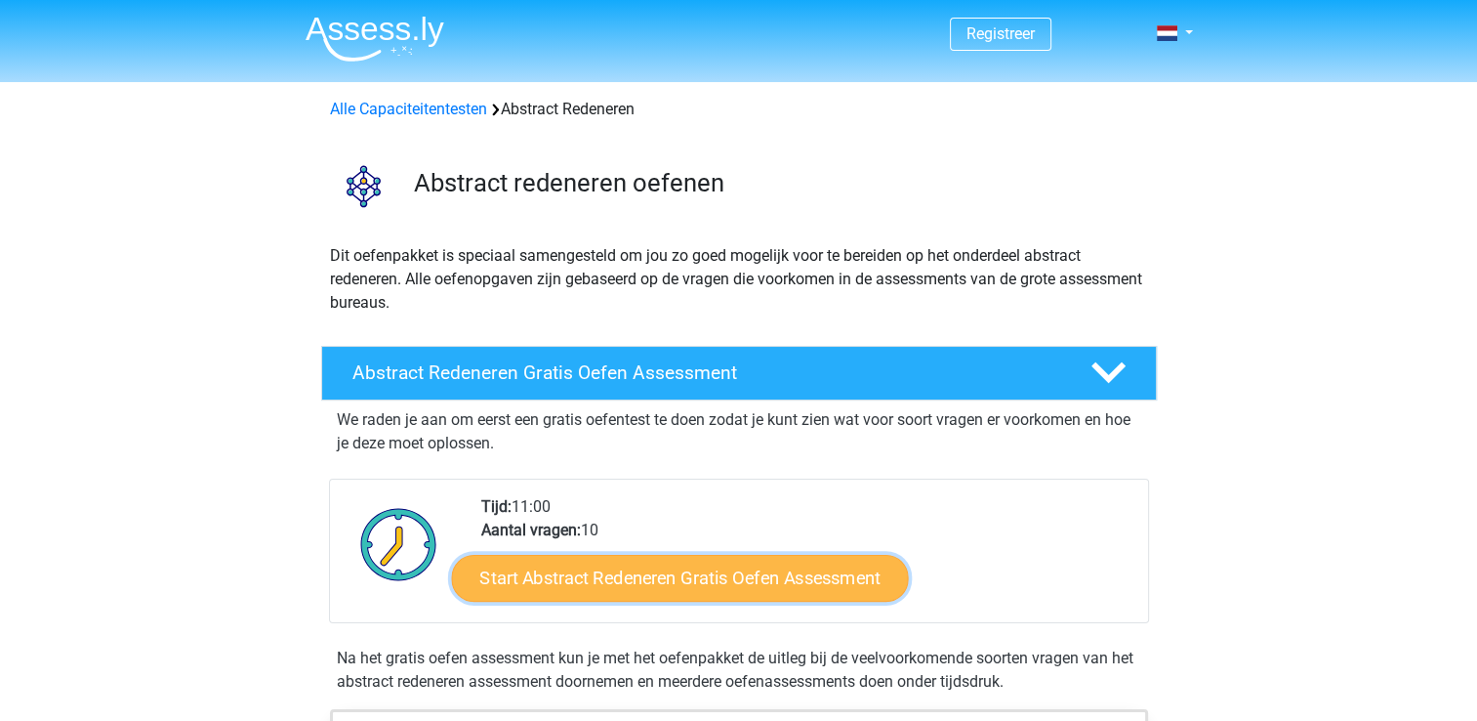
click at [678, 566] on link "Start Abstract Redeneren Gratis Oefen Assessment" at bounding box center [679, 577] width 457 height 47
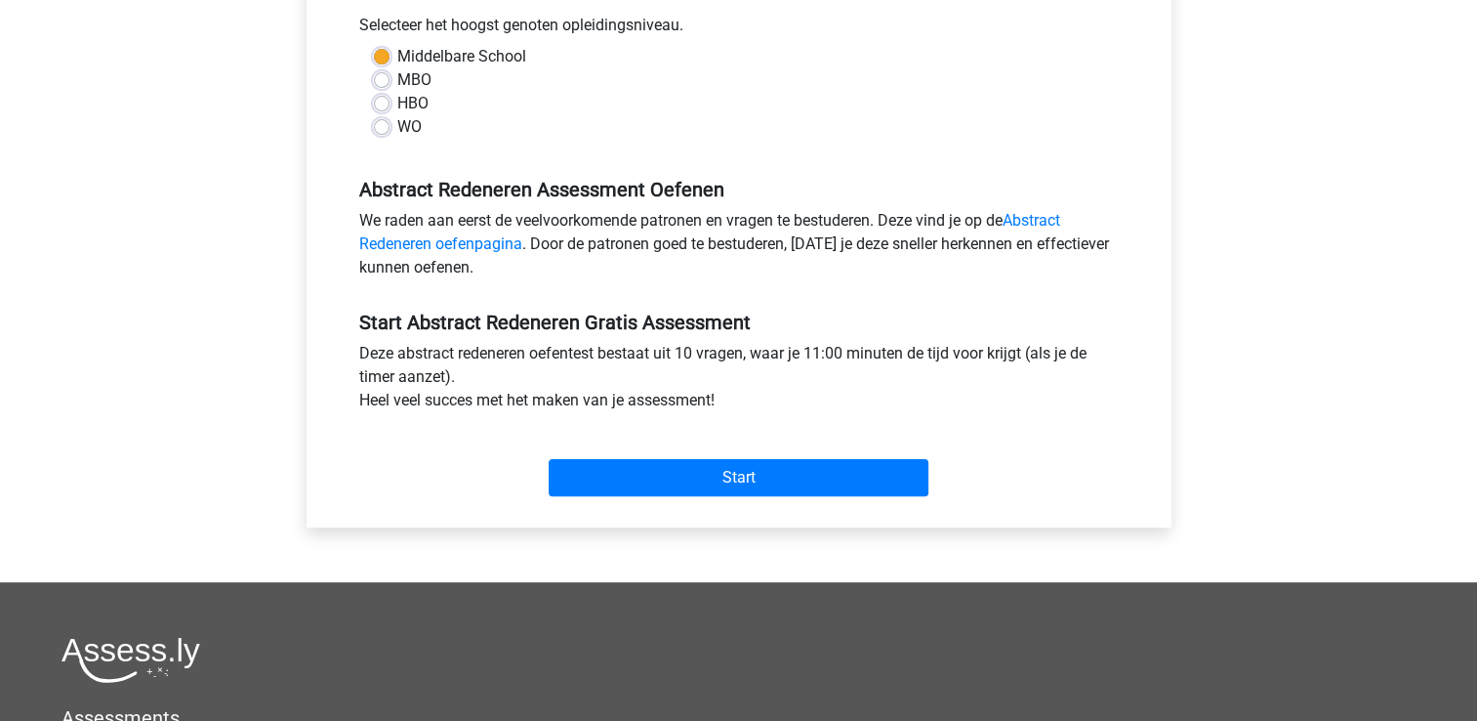
scroll to position [469, 0]
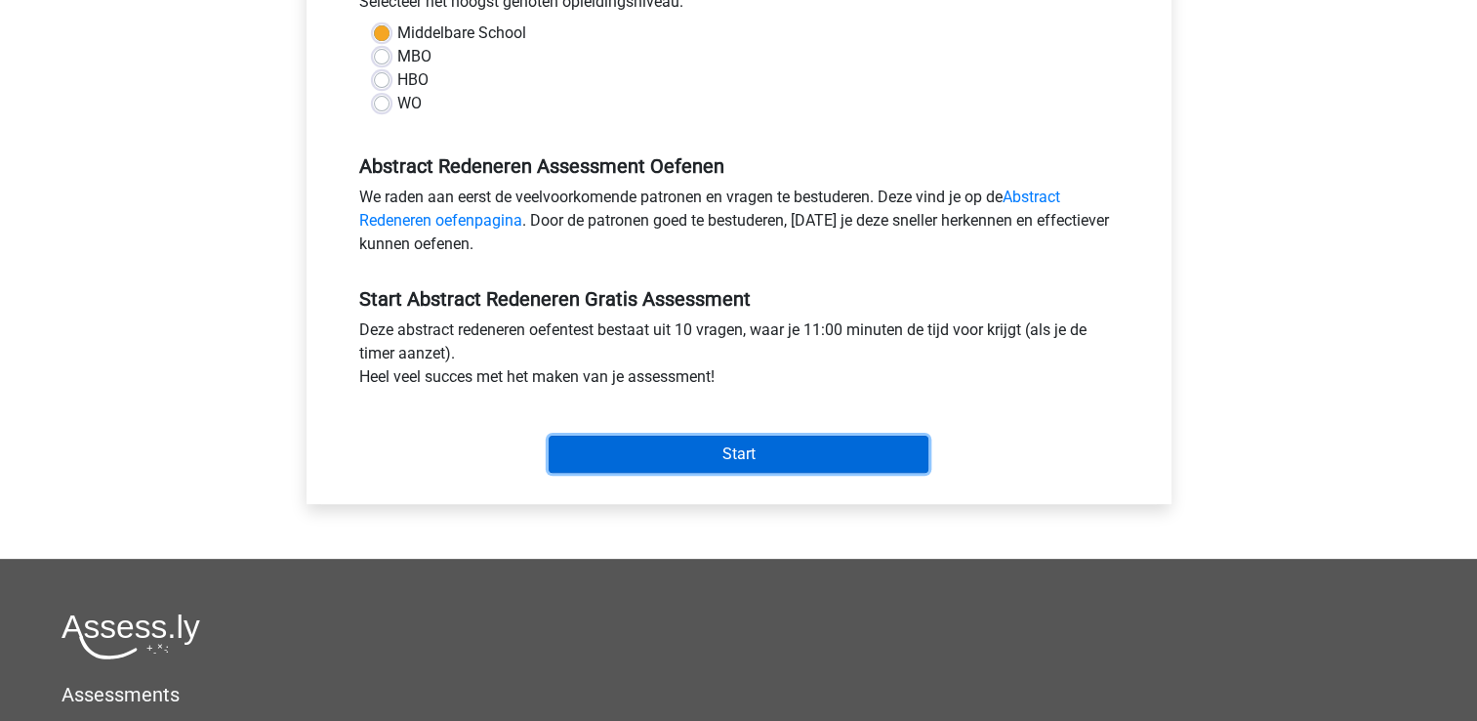
click at [708, 457] on input "Start" at bounding box center [739, 453] width 380 height 37
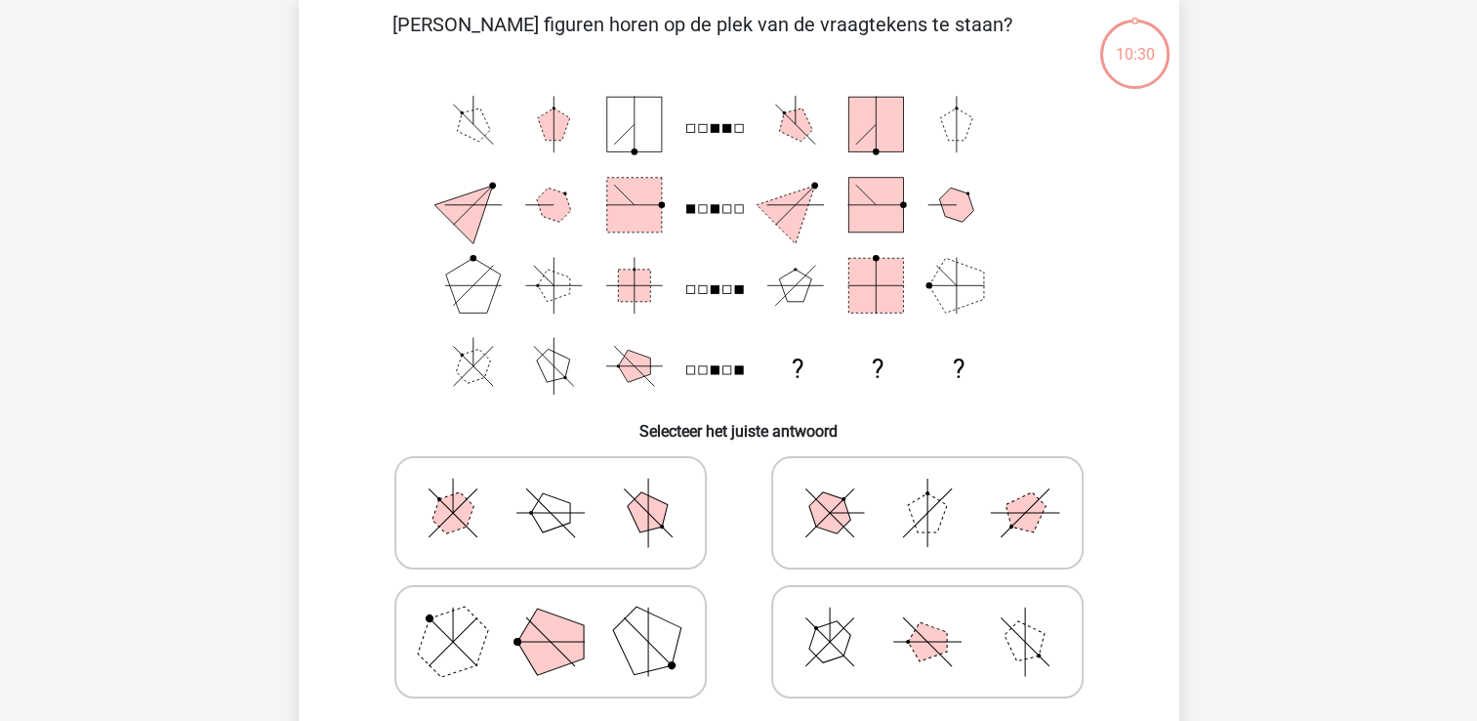
scroll to position [105, 0]
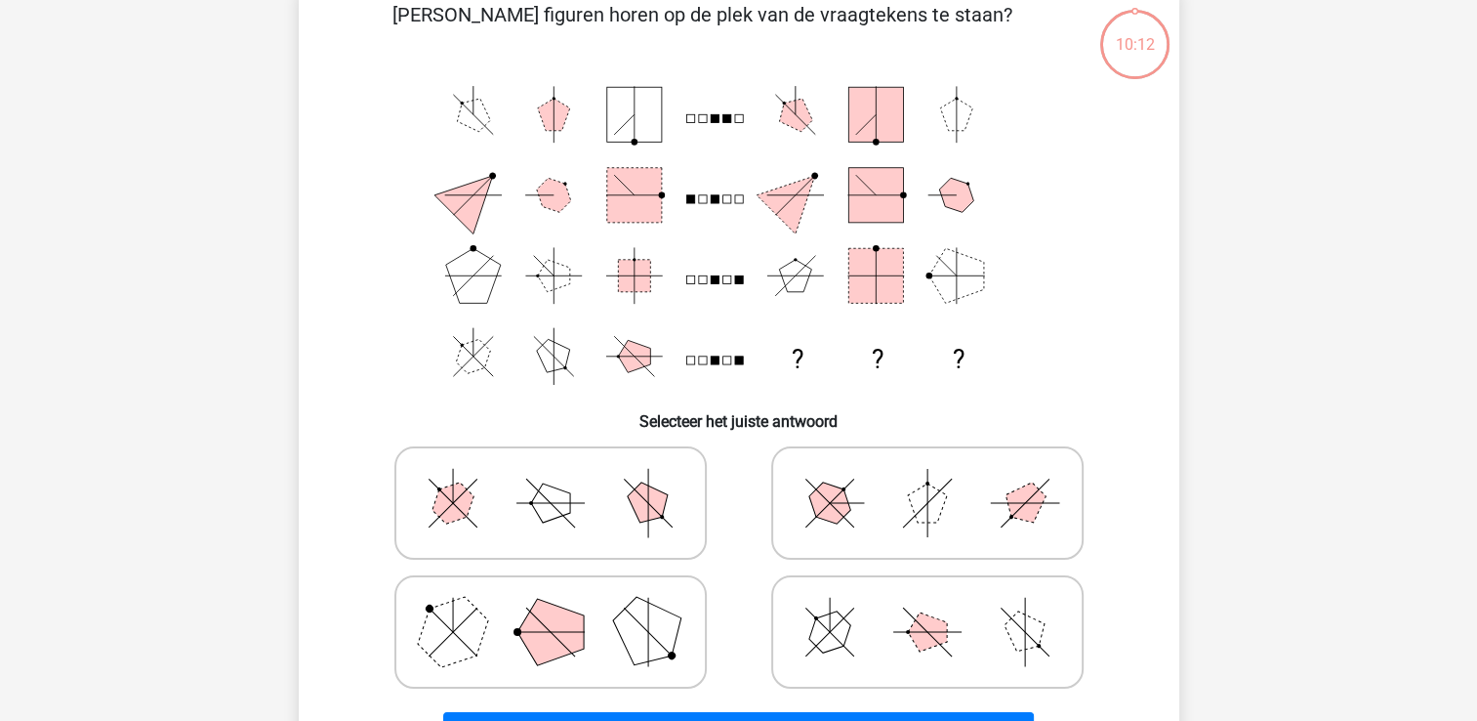
click at [648, 659] on polygon at bounding box center [647, 632] width 94 height 94
click at [563, 607] on input "radio" at bounding box center [557, 601] width 13 height 13
radio input "true"
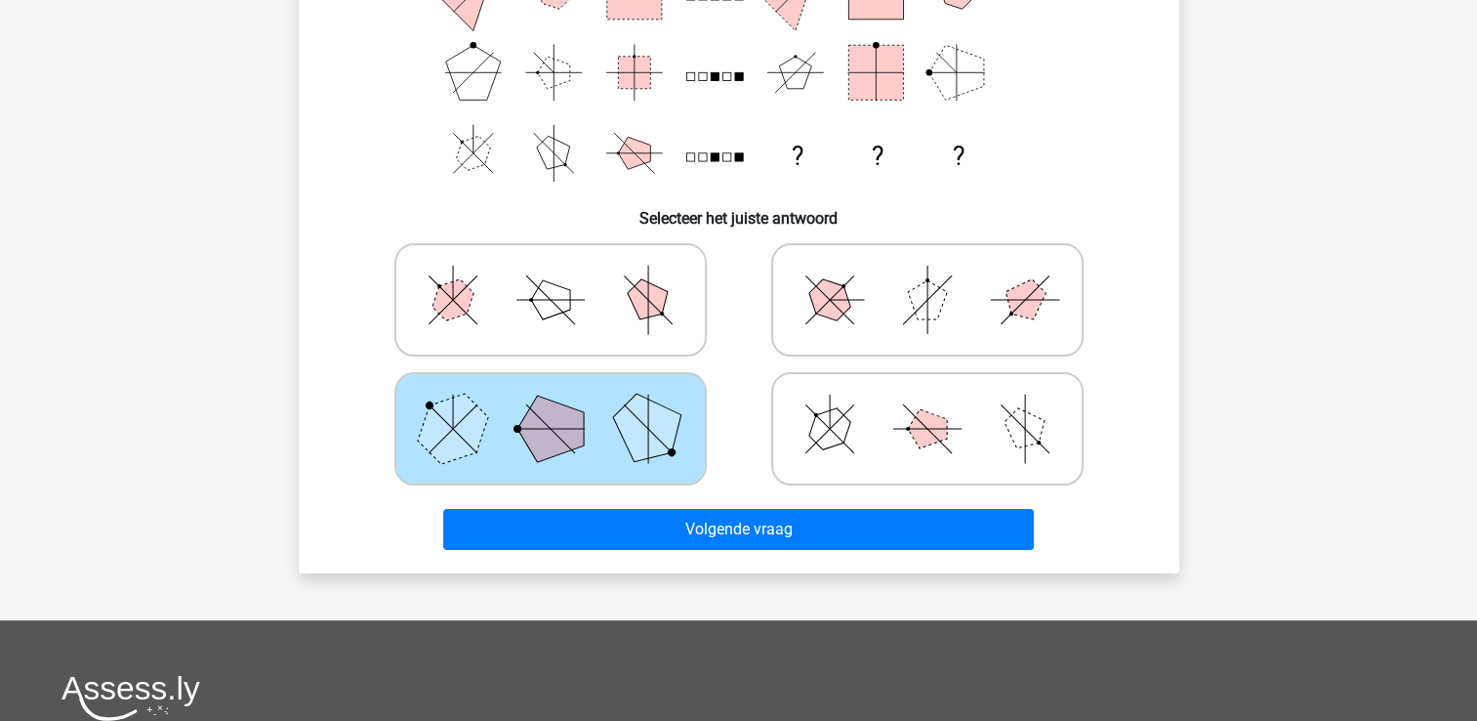
scroll to position [311, 0]
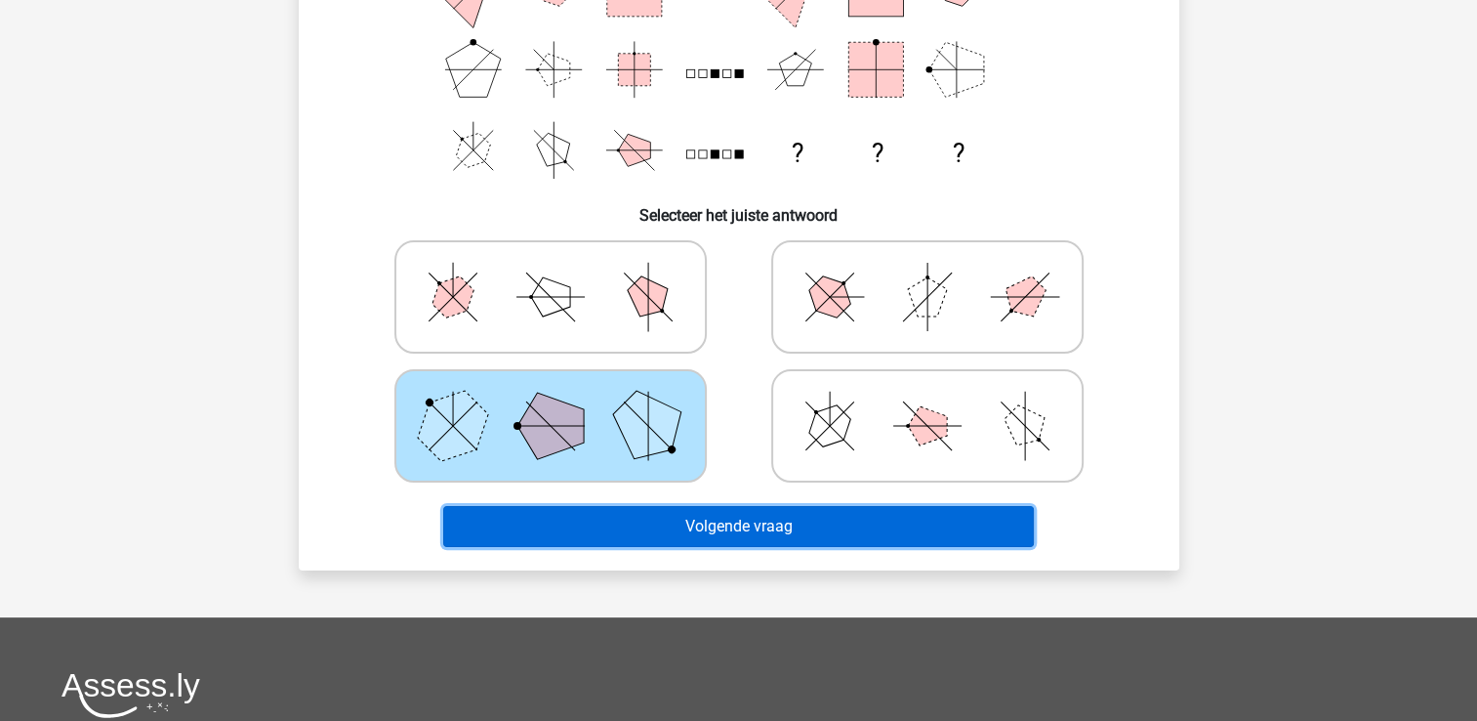
click at [800, 521] on button "Volgende vraag" at bounding box center [738, 526] width 591 height 41
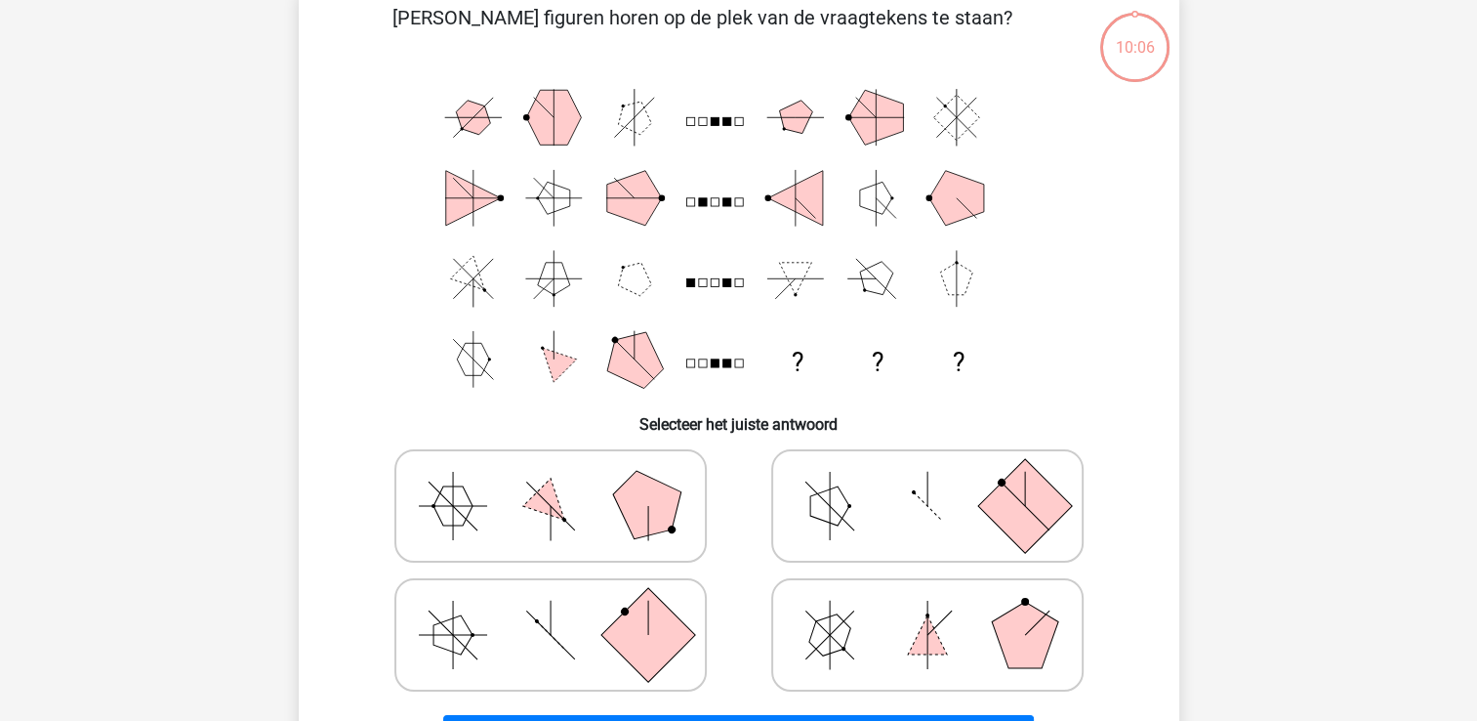
scroll to position [90, 0]
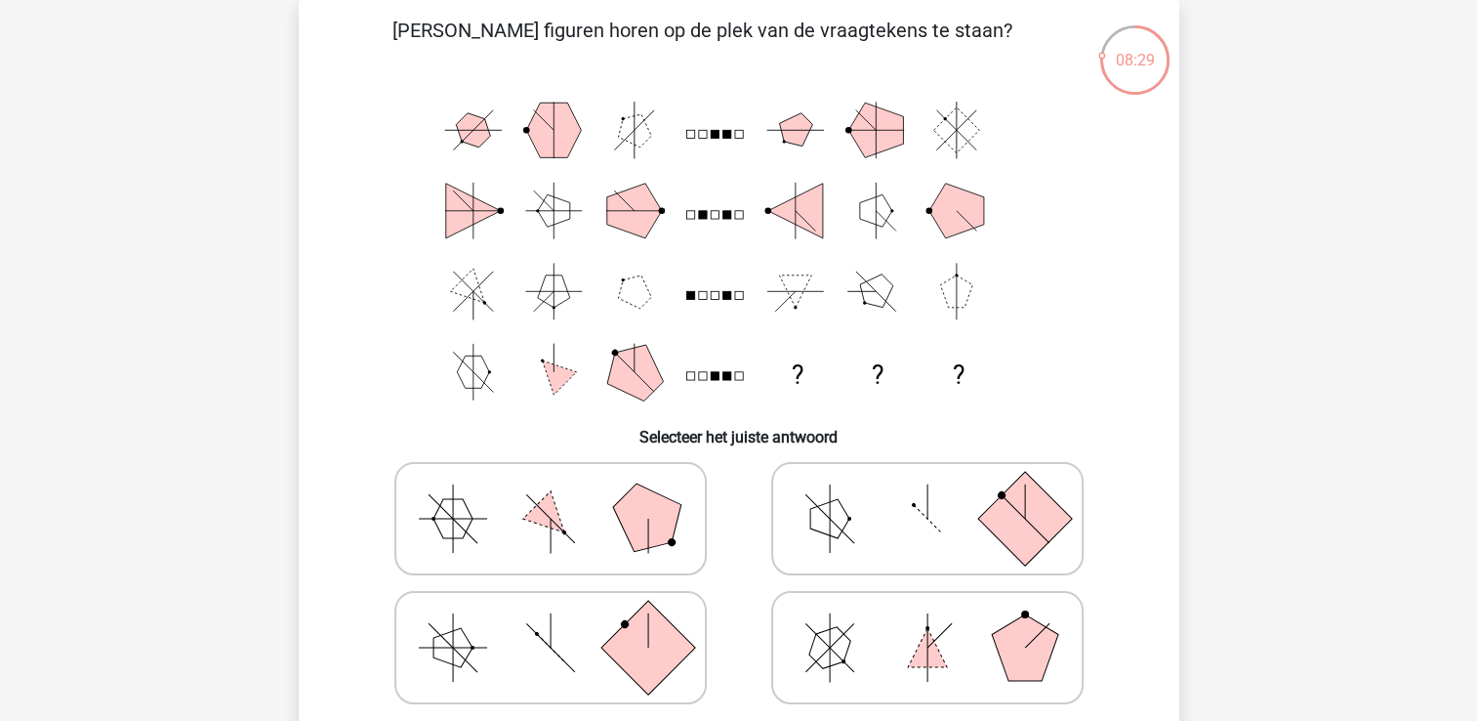
click at [789, 606] on icon at bounding box center [927, 648] width 293 height 98
click at [928, 610] on input "radio" at bounding box center [934, 616] width 13 height 13
radio input "true"
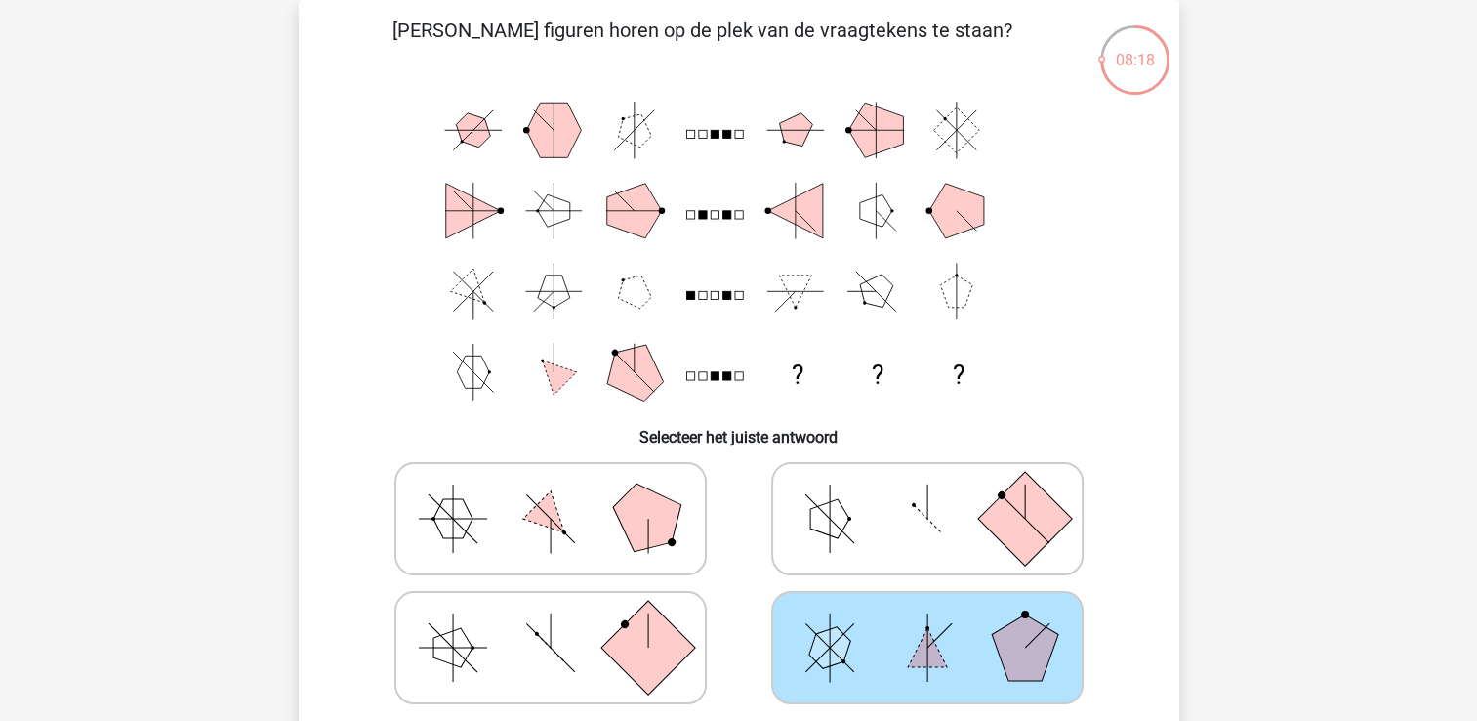
click at [1150, 600] on div "Welke figuren horen op de plek van de vraagtekens te staan? ? ? ? Selecteer het…" at bounding box center [739, 396] width 865 height 761
click at [586, 678] on icon at bounding box center [550, 648] width 293 height 98
click at [563, 623] on input "radio" at bounding box center [557, 616] width 13 height 13
radio input "true"
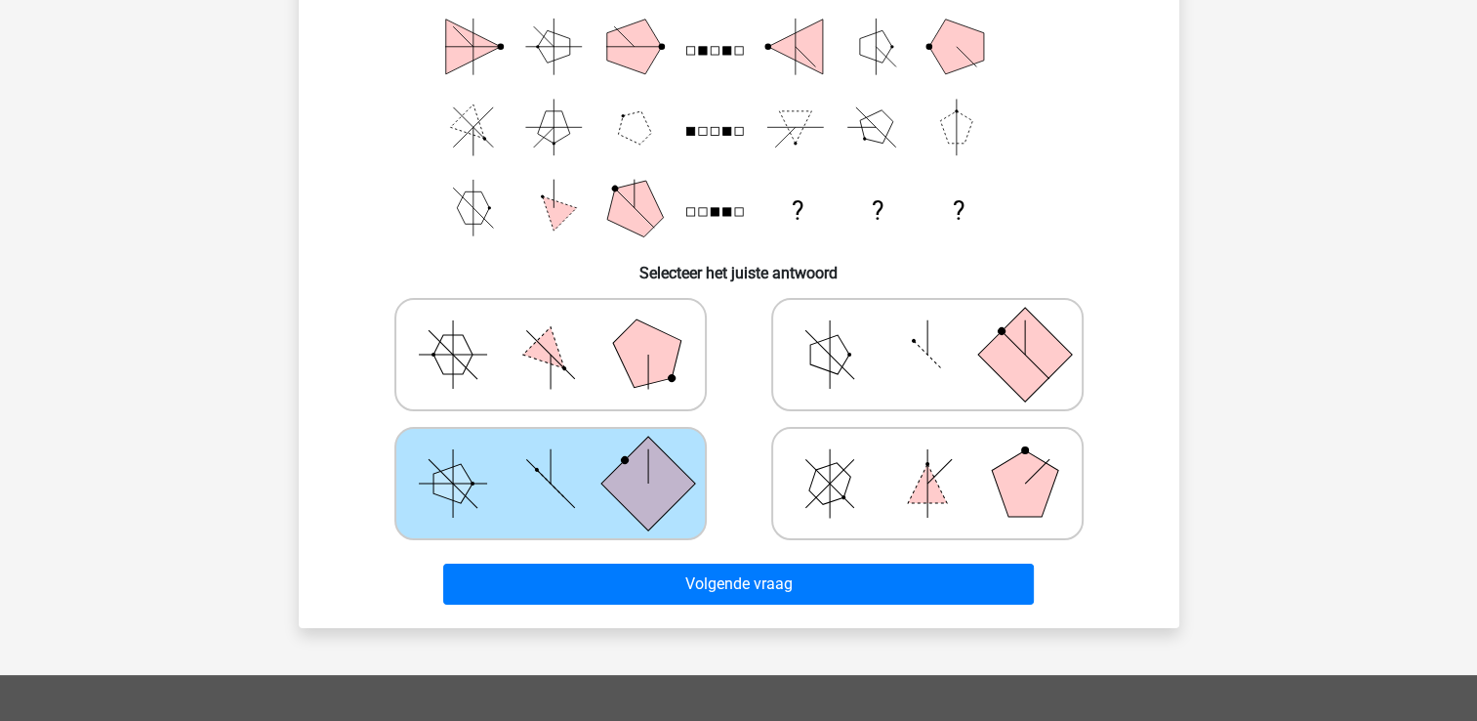
scroll to position [272, 0]
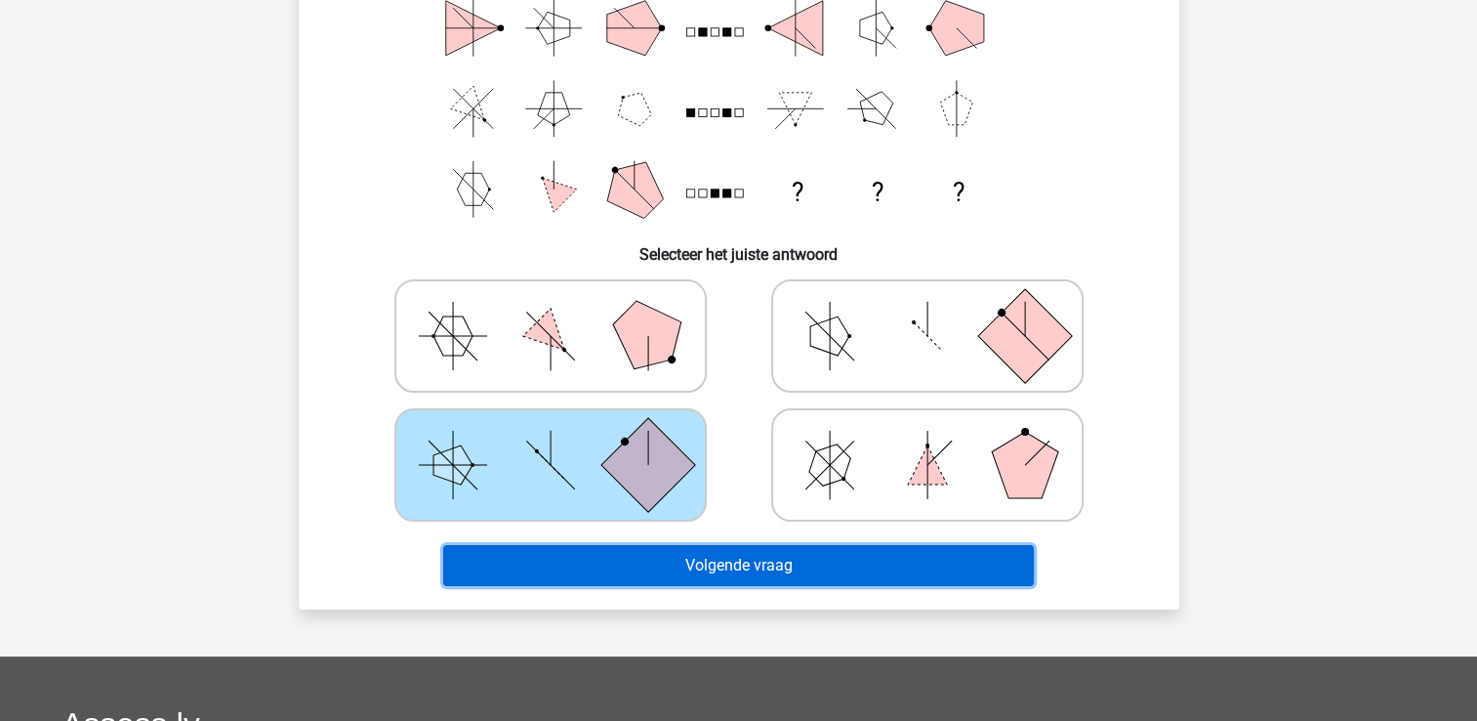
click at [734, 566] on button "Volgende vraag" at bounding box center [738, 565] width 591 height 41
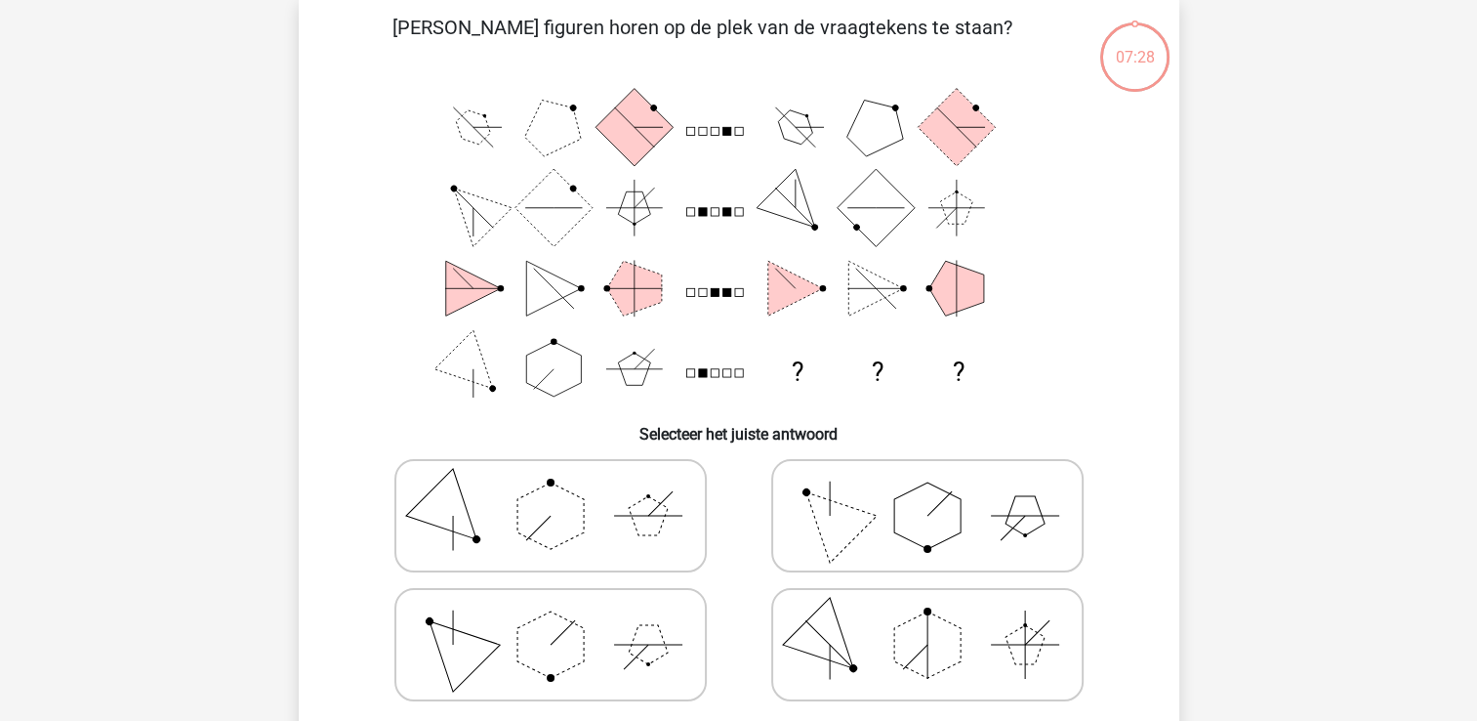
scroll to position [90, 0]
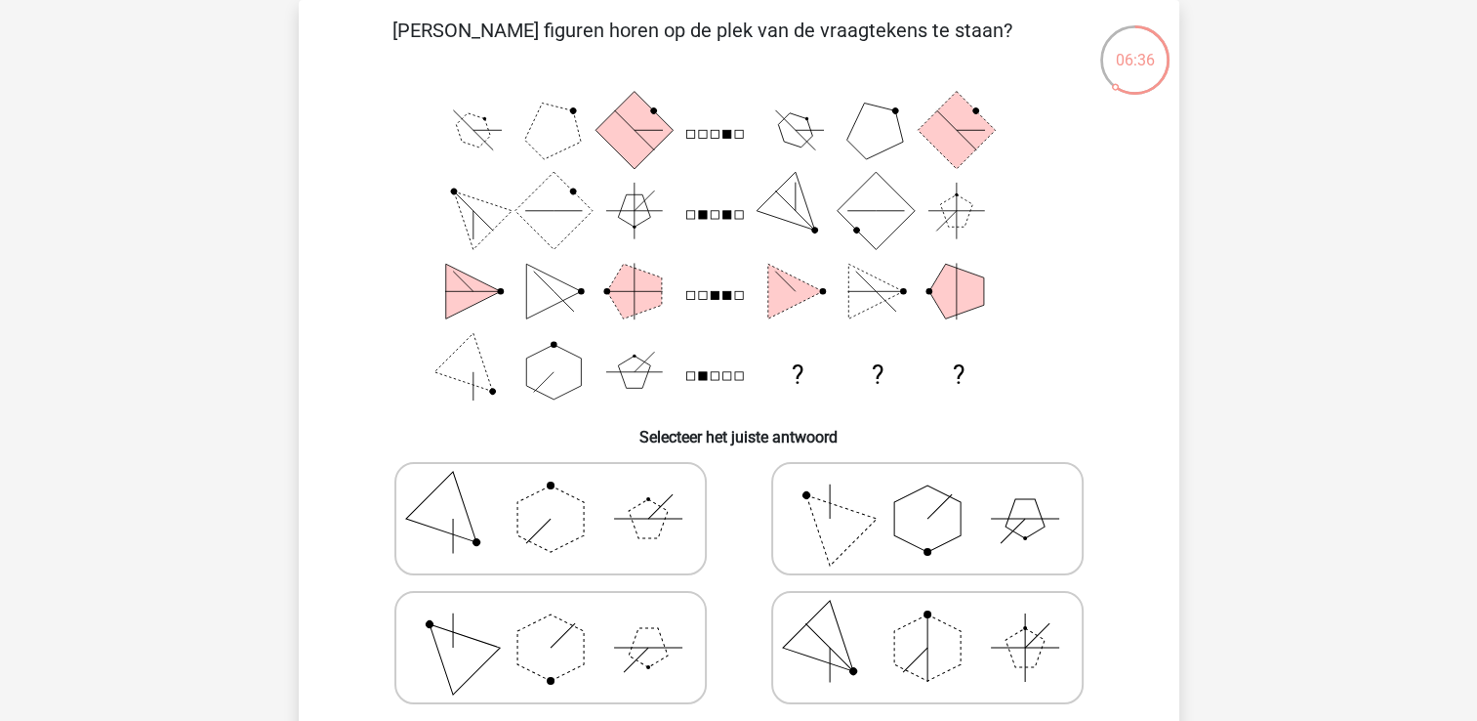
click at [574, 663] on polygon at bounding box center [551, 647] width 66 height 66
click at [563, 623] on input "radio" at bounding box center [557, 616] width 13 height 13
radio input "true"
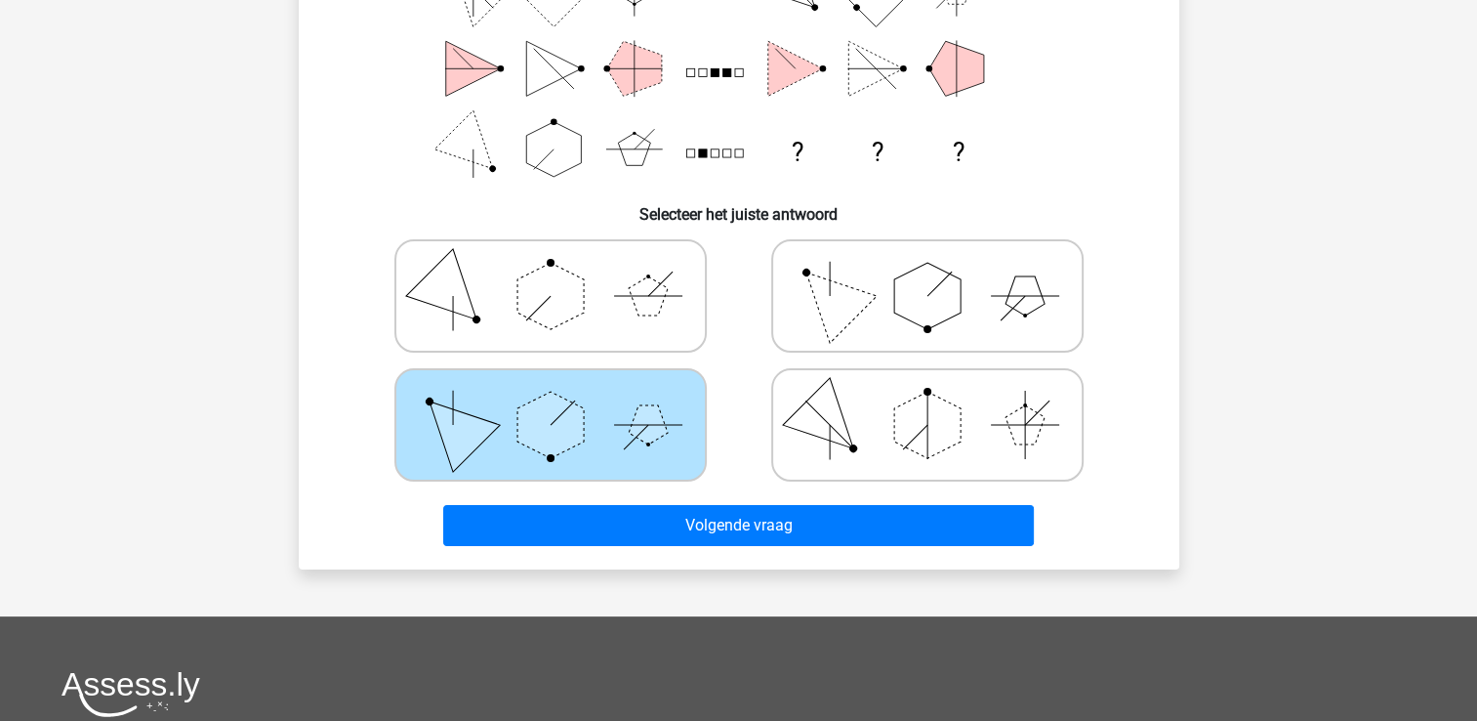
scroll to position [315, 0]
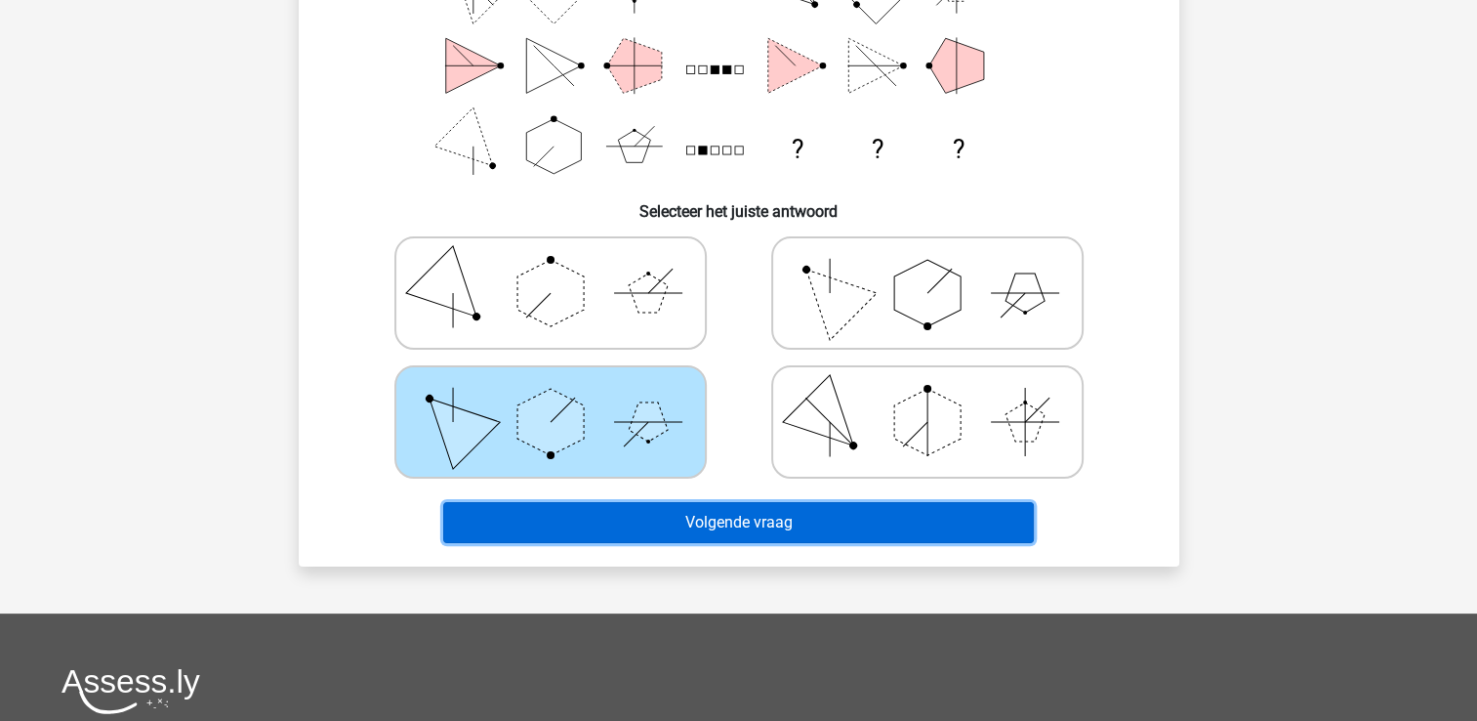
click at [806, 518] on button "Volgende vraag" at bounding box center [738, 522] width 591 height 41
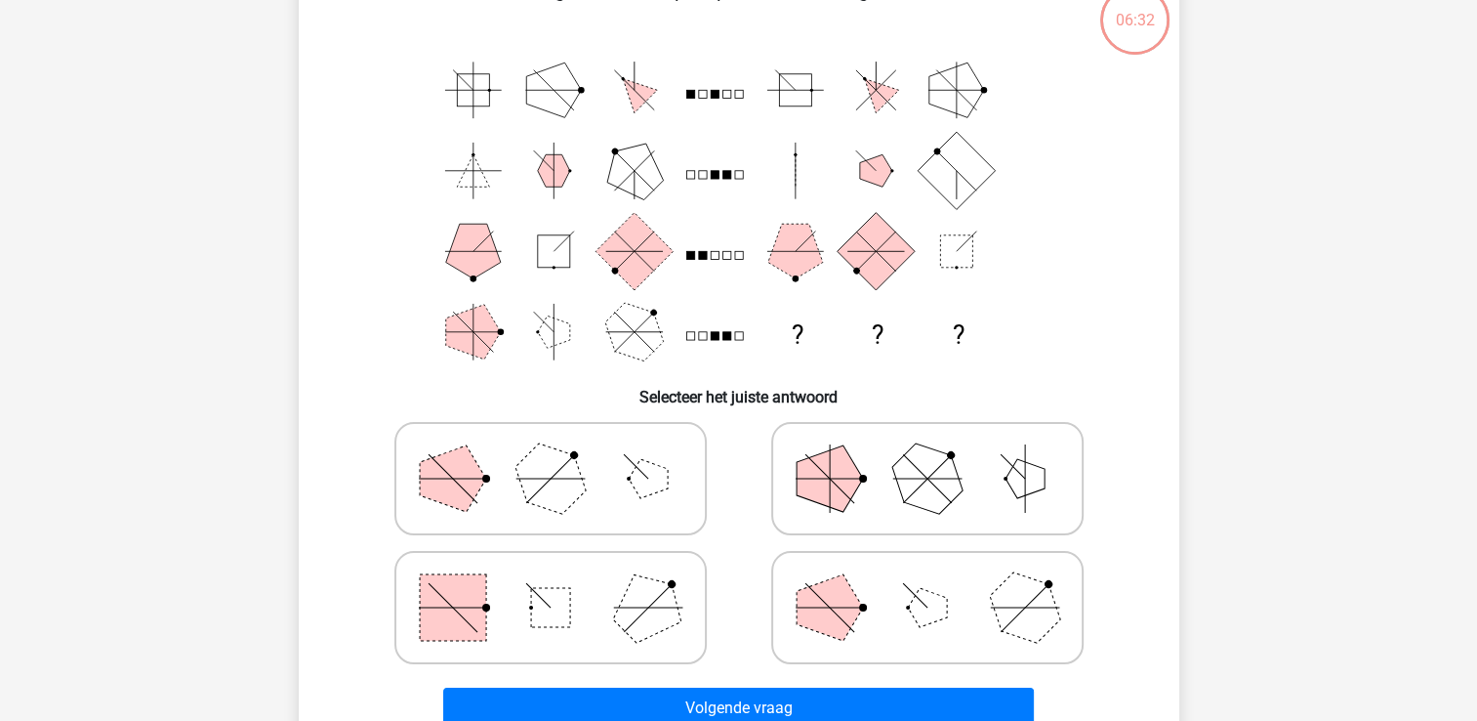
scroll to position [90, 0]
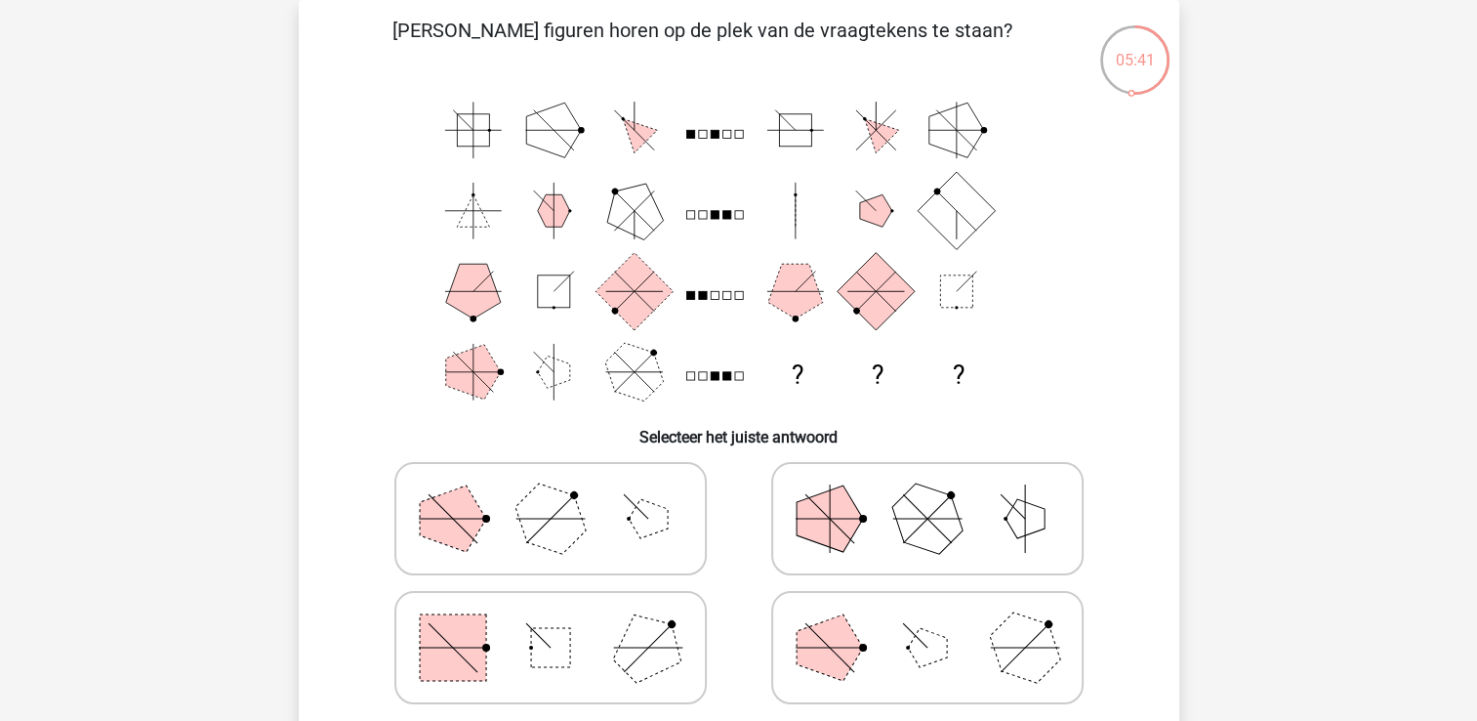
click at [619, 660] on polygon at bounding box center [647, 647] width 94 height 94
click at [563, 623] on input "radio" at bounding box center [557, 616] width 13 height 13
radio input "true"
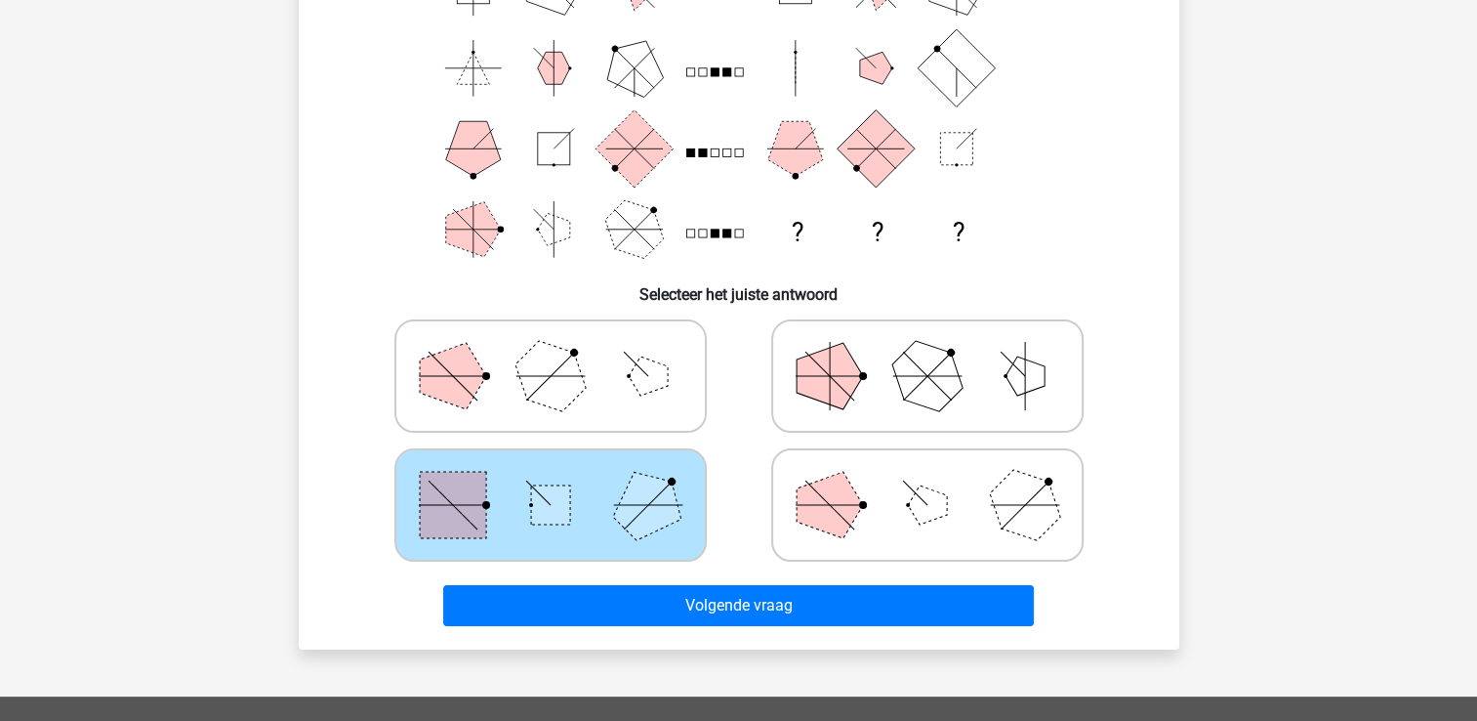
scroll to position [246, 0]
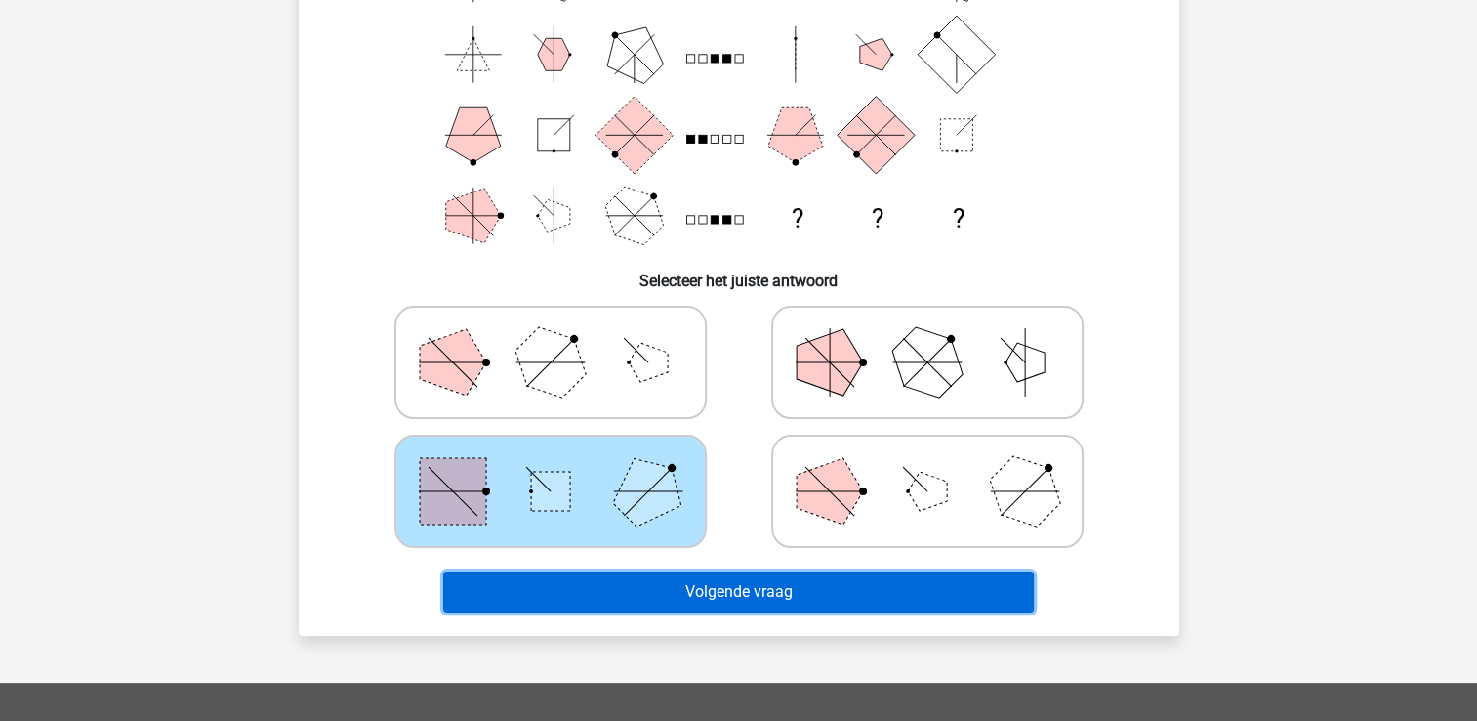
click at [867, 583] on button "Volgende vraag" at bounding box center [738, 591] width 591 height 41
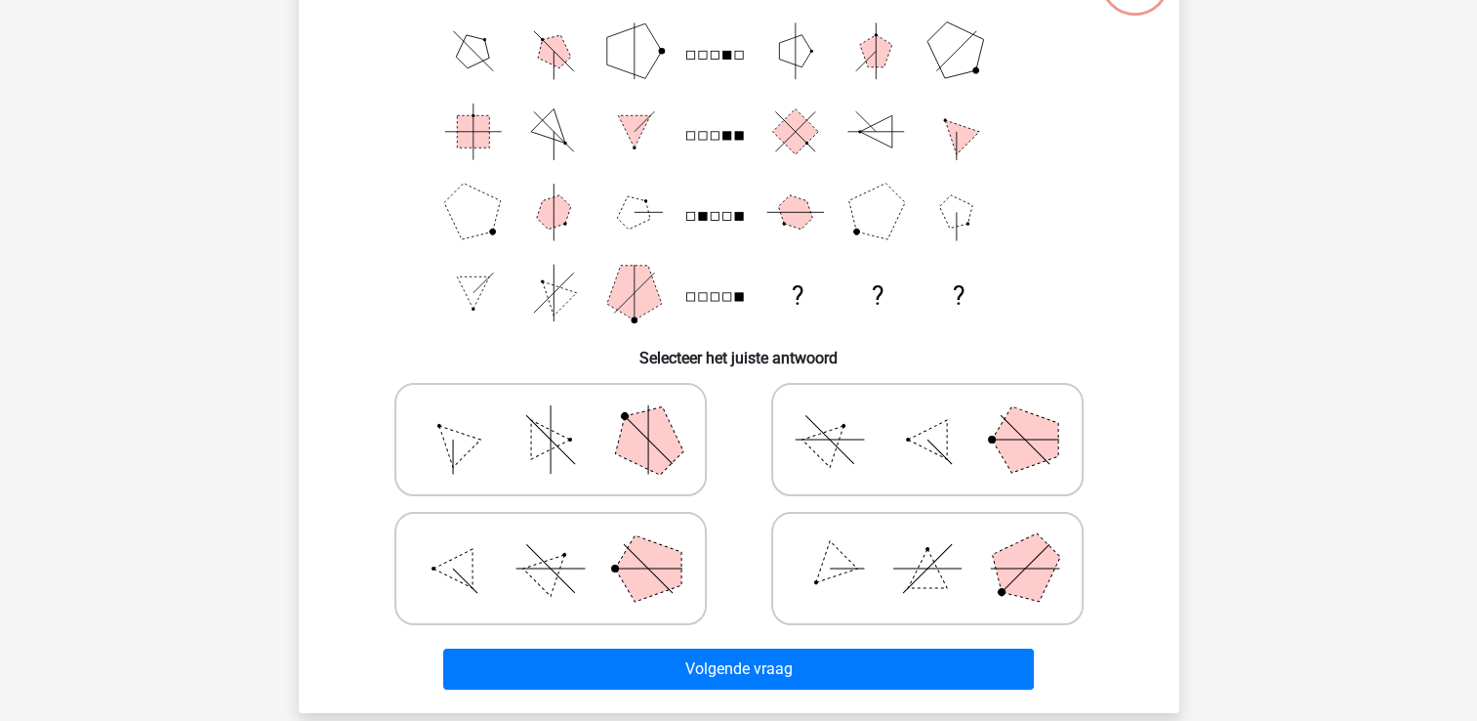
scroll to position [90, 0]
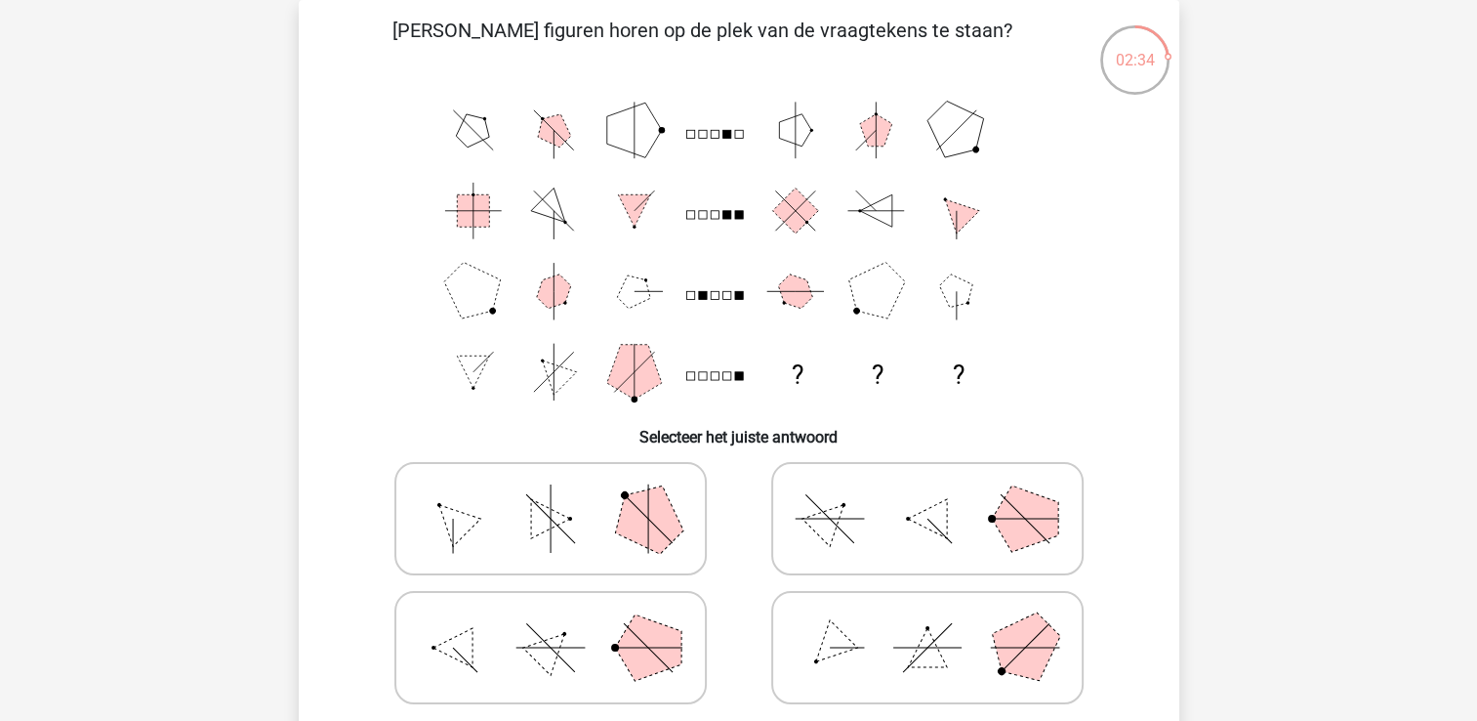
click at [924, 701] on label at bounding box center [927, 647] width 312 height 113
click at [928, 623] on input "radio" at bounding box center [934, 616] width 13 height 13
radio input "true"
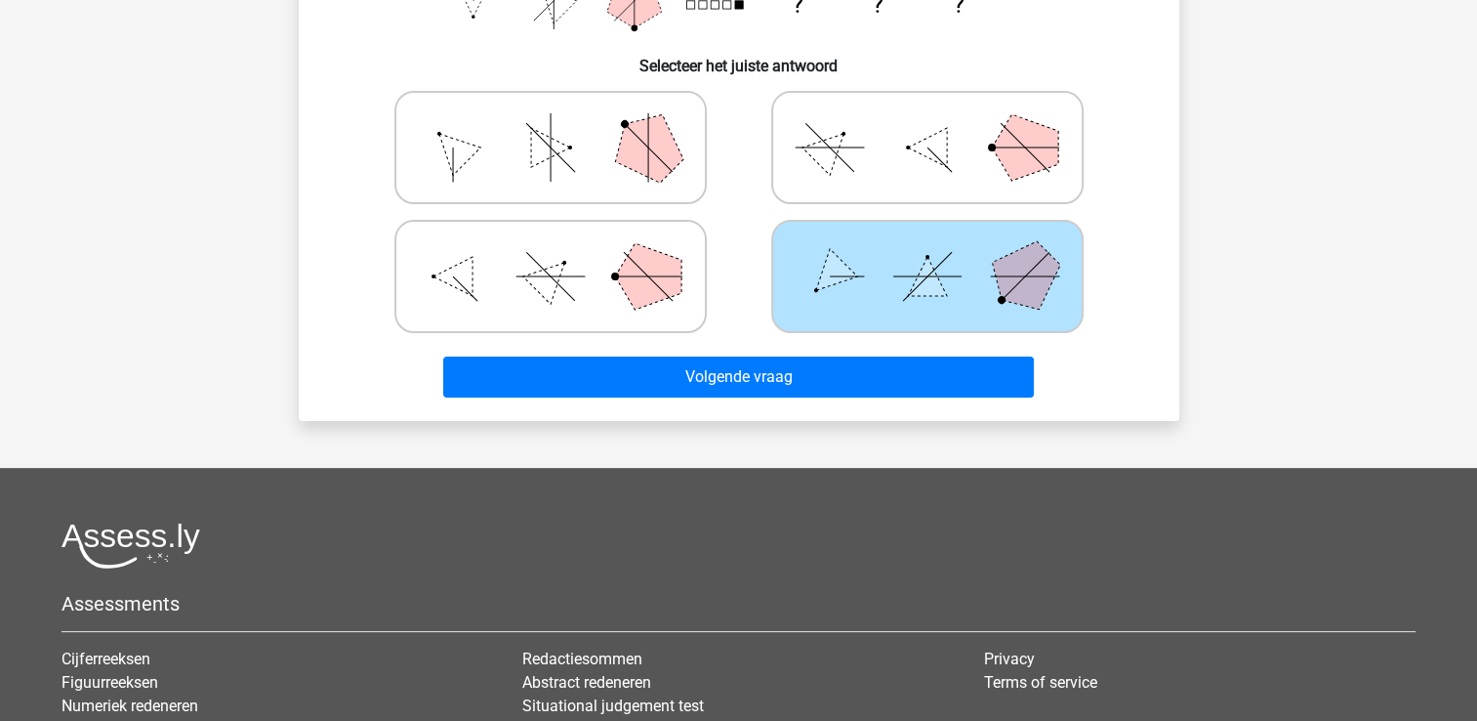
scroll to position [469, 0]
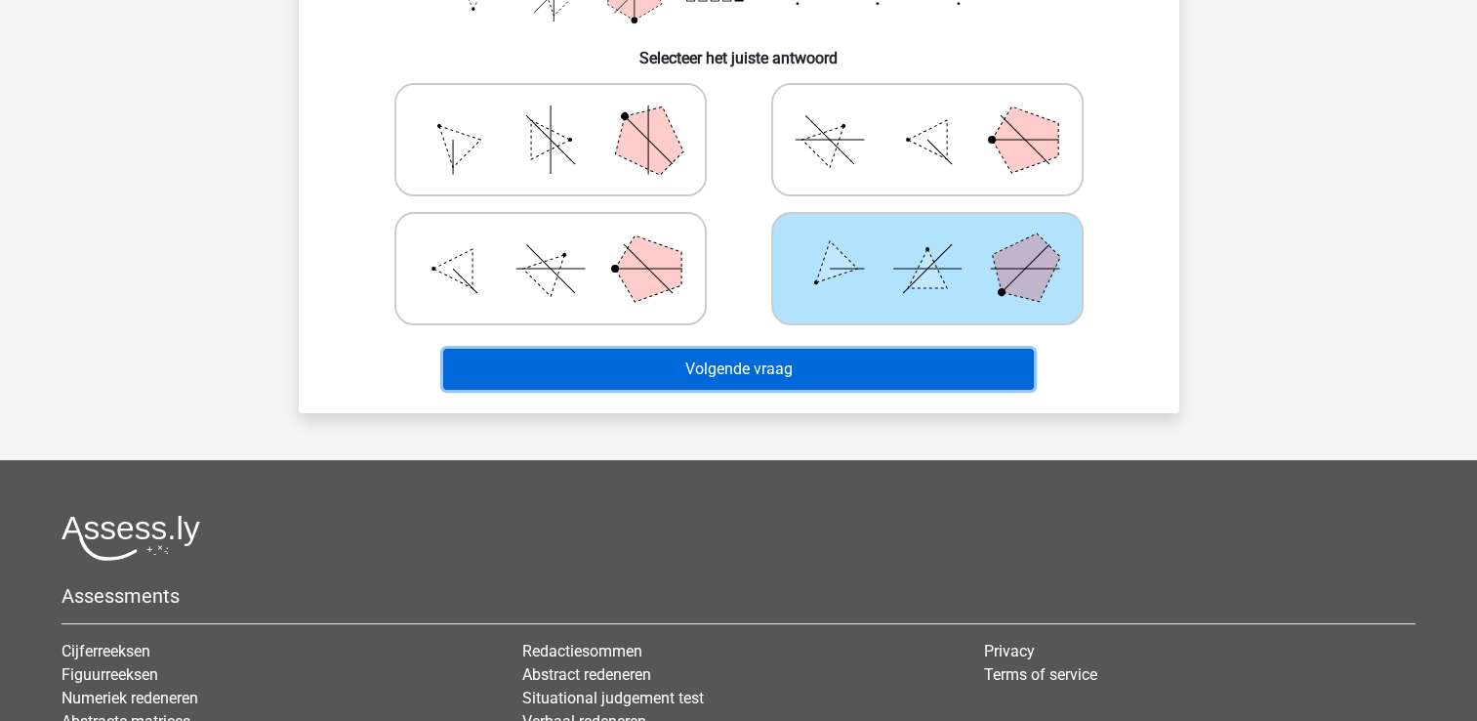
click at [824, 380] on button "Volgende vraag" at bounding box center [738, 369] width 591 height 41
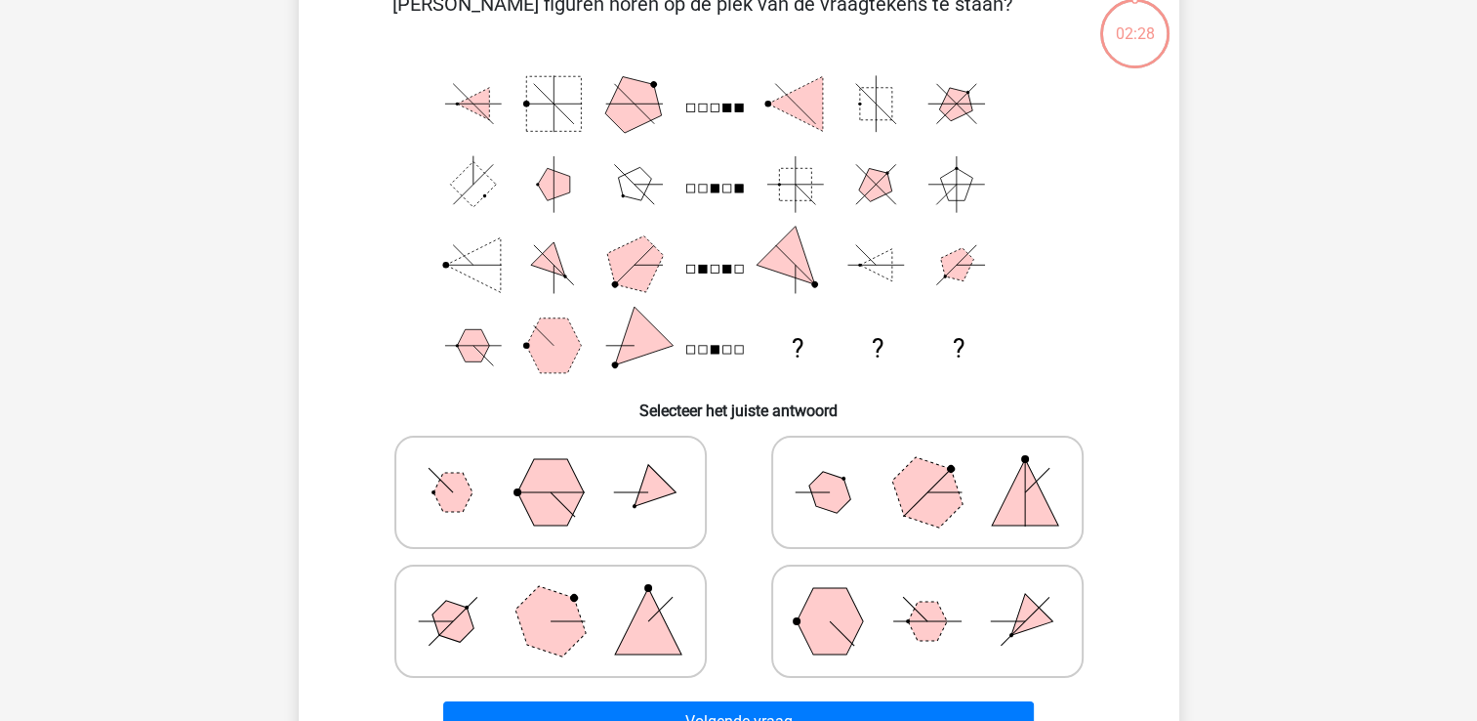
scroll to position [90, 0]
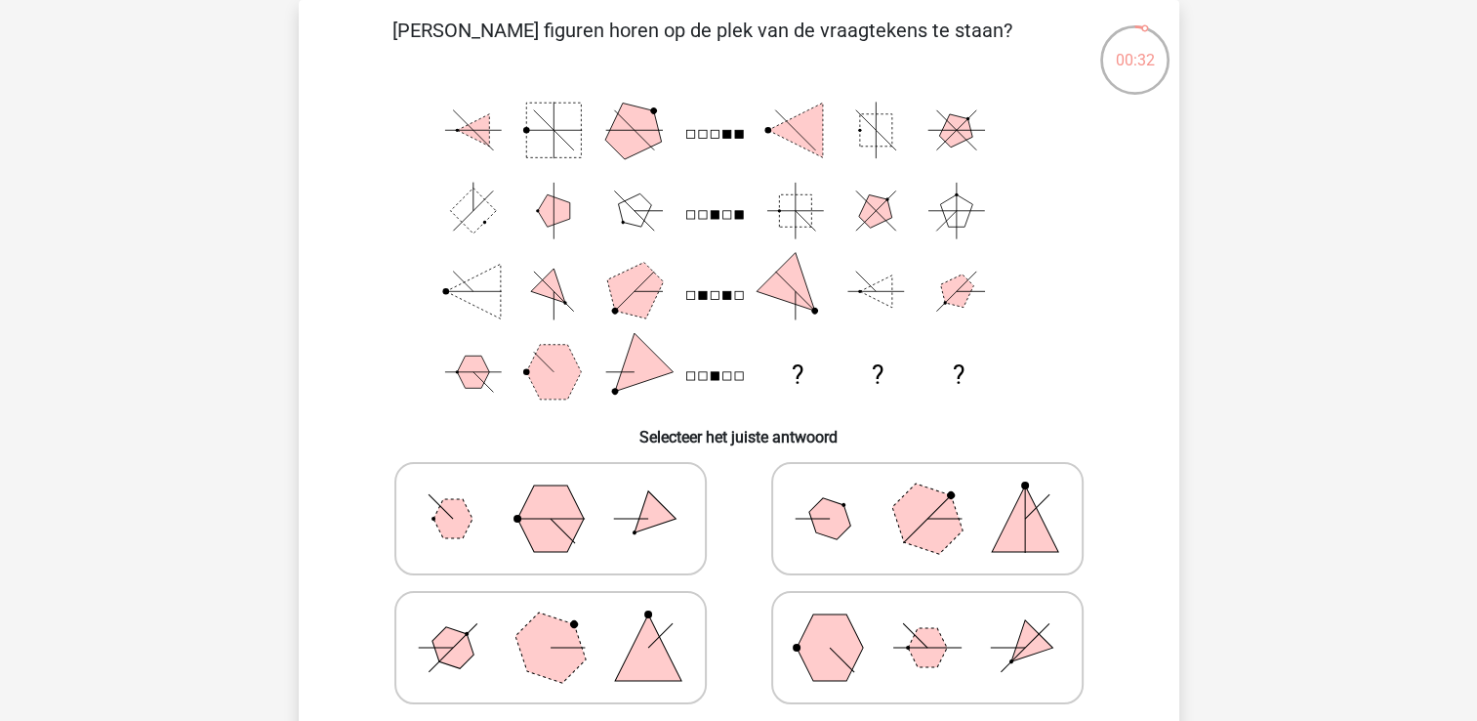
click at [619, 675] on polygon at bounding box center [648, 647] width 66 height 66
click at [563, 623] on input "radio" at bounding box center [557, 616] width 13 height 13
radio input "true"
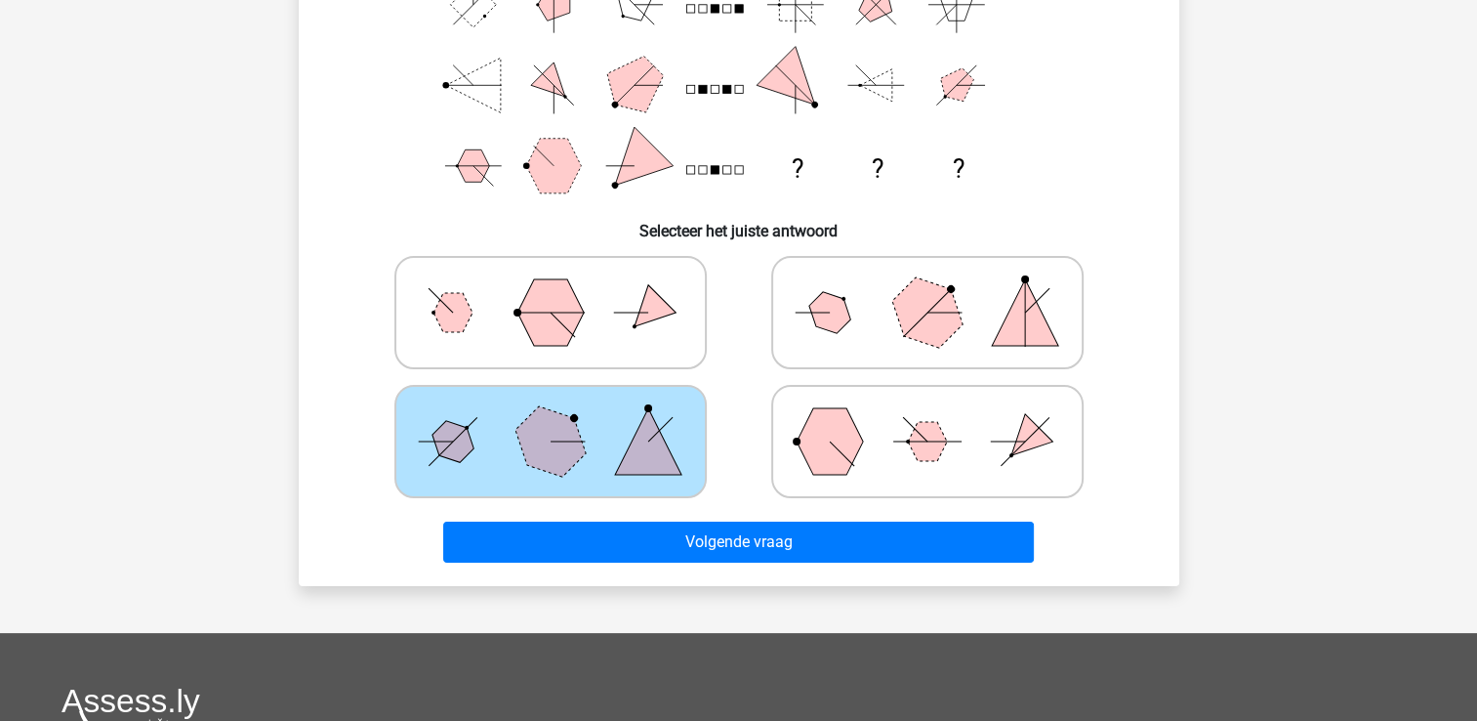
scroll to position [299, 0]
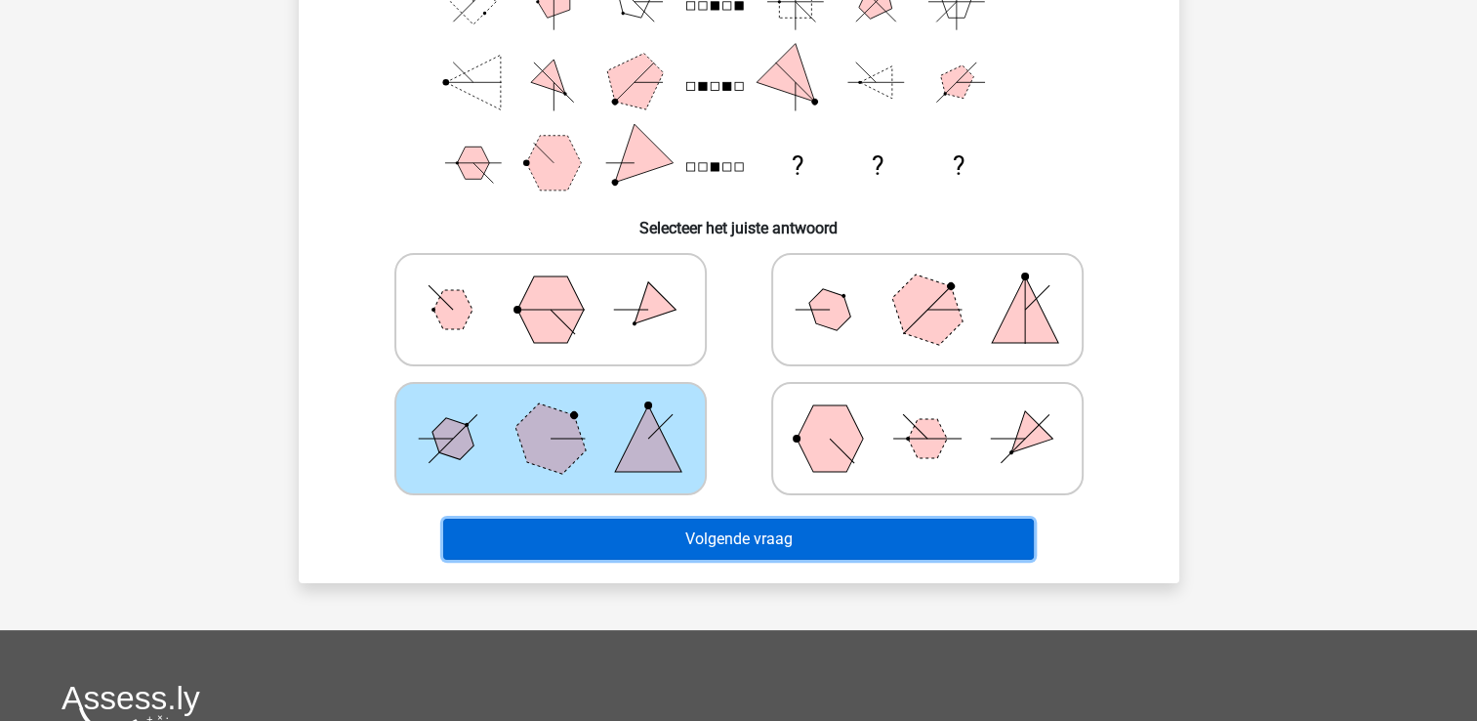
click at [786, 545] on button "Volgende vraag" at bounding box center [738, 538] width 591 height 41
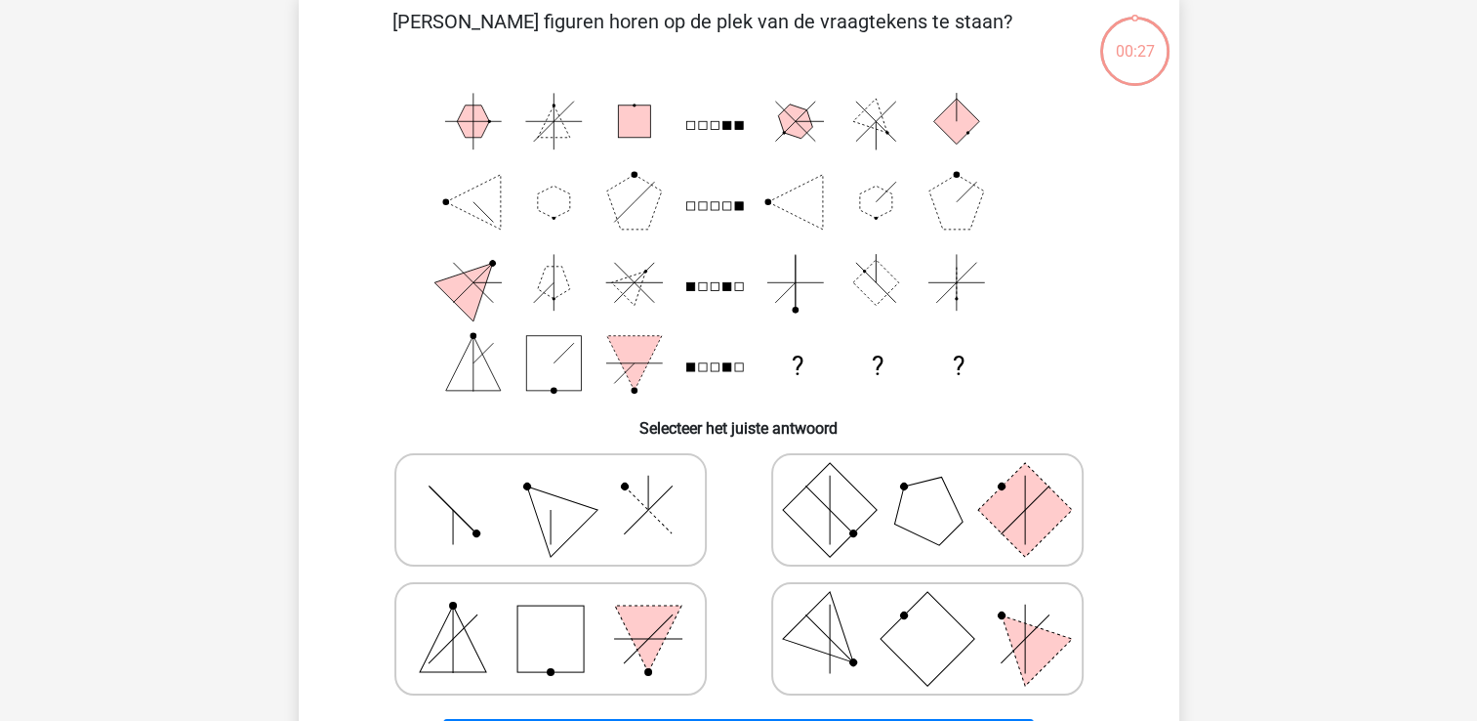
scroll to position [90, 0]
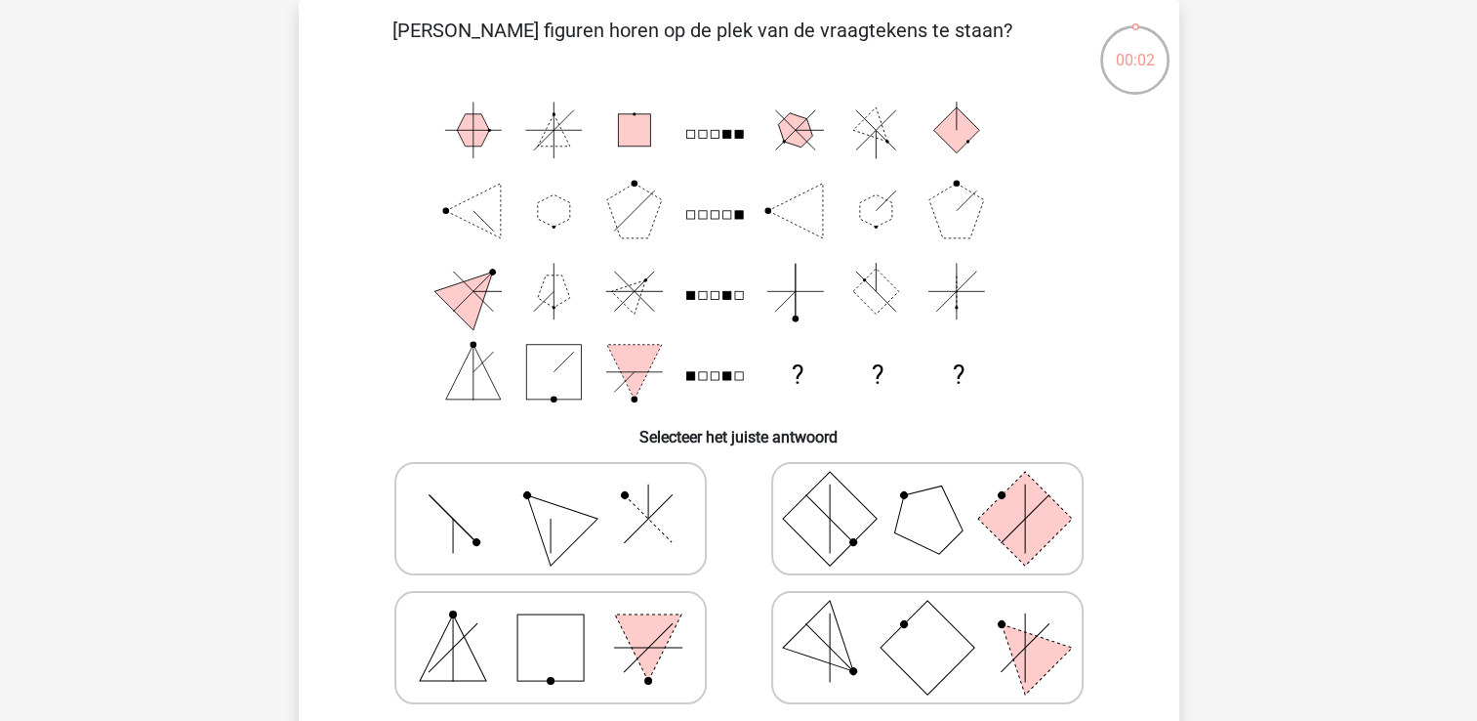
click at [623, 550] on icon at bounding box center [550, 519] width 293 height 98
click at [563, 494] on input "radio" at bounding box center [557, 487] width 13 height 13
radio input "true"
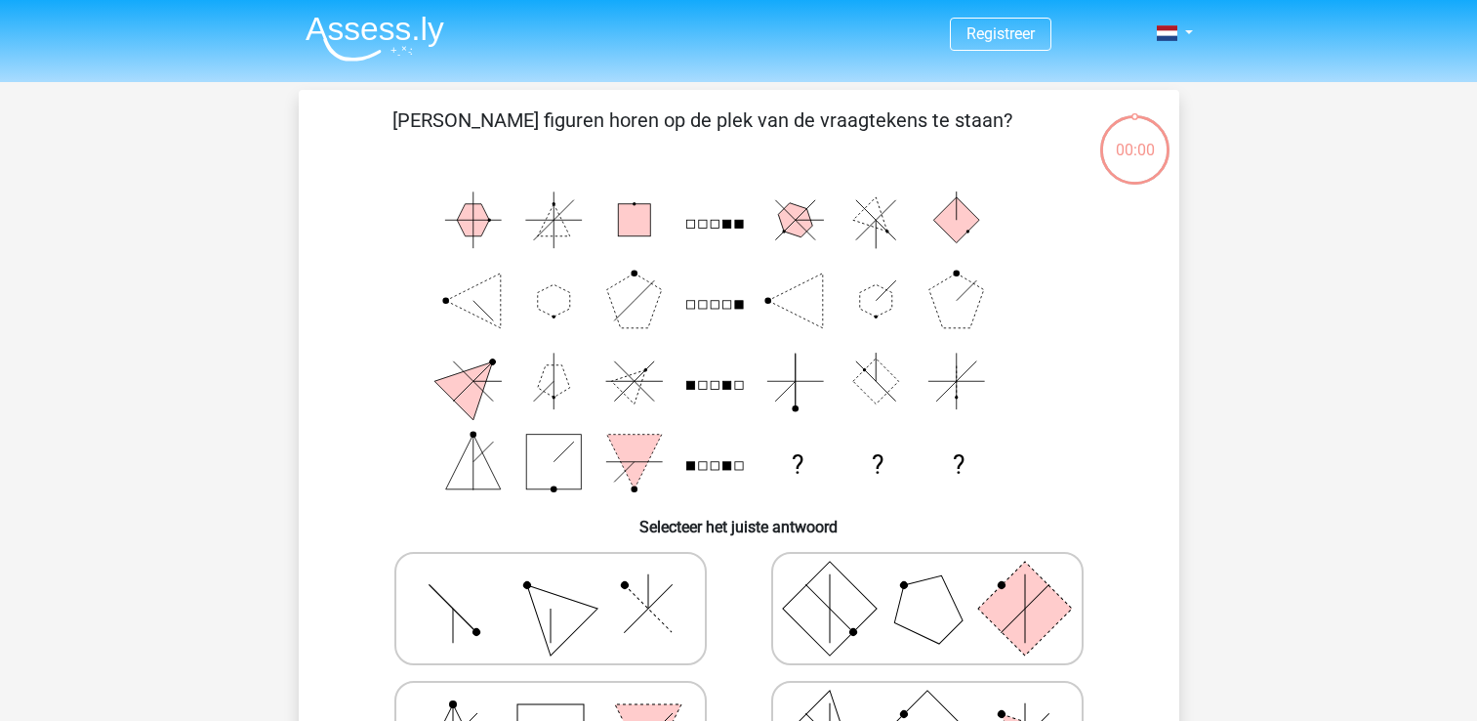
scroll to position [90, 0]
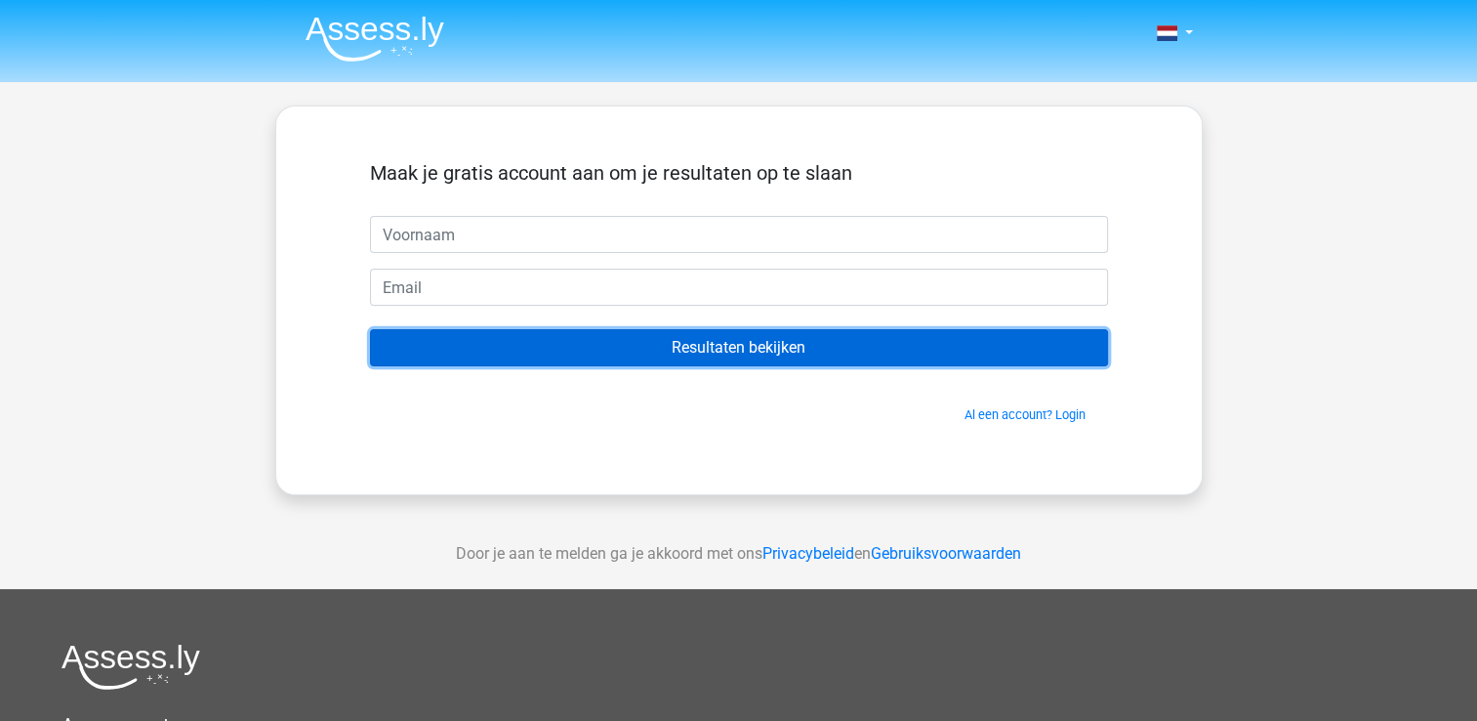
click at [858, 359] on input "Resultaten bekijken" at bounding box center [739, 347] width 738 height 37
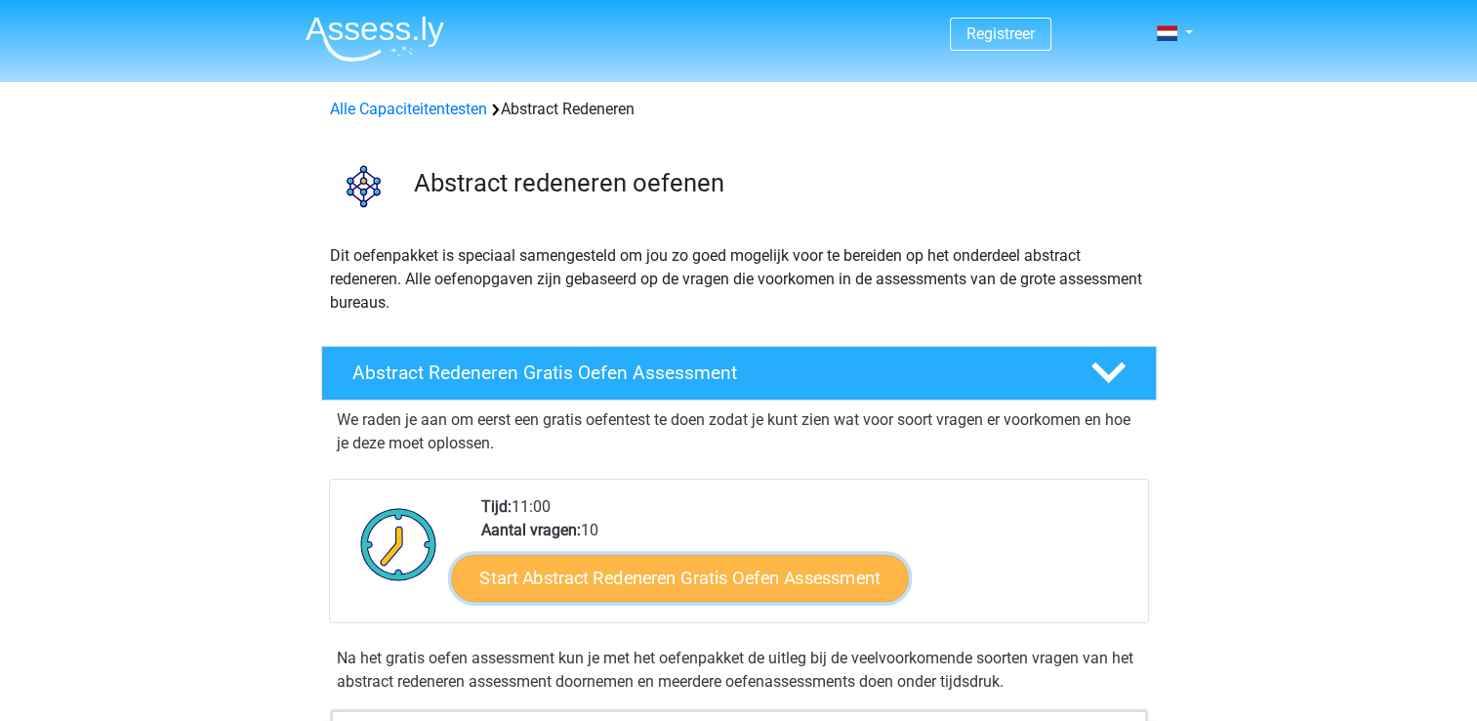
click at [656, 590] on link "Start Abstract Redeneren Gratis Oefen Assessment" at bounding box center [679, 577] width 457 height 47
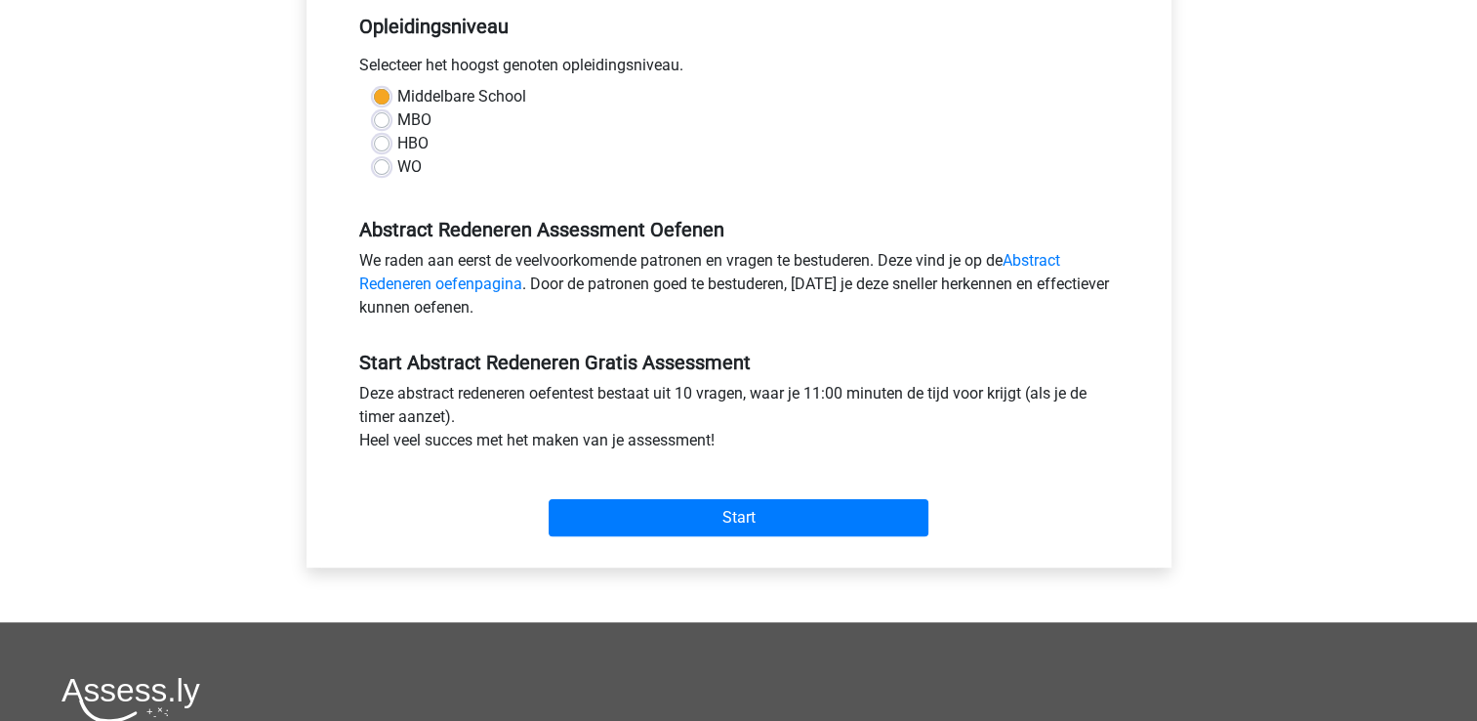
scroll to position [434, 0]
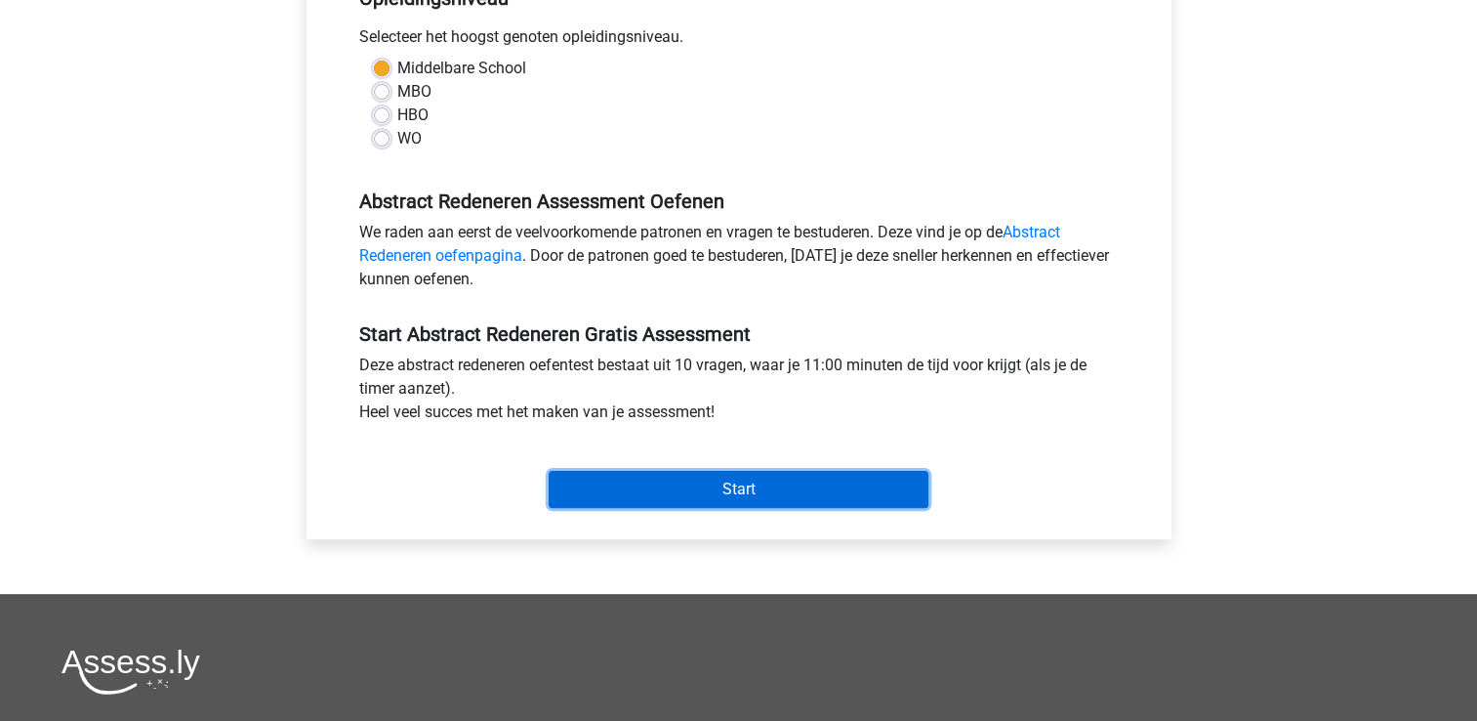
click at [759, 490] on input "Start" at bounding box center [739, 489] width 380 height 37
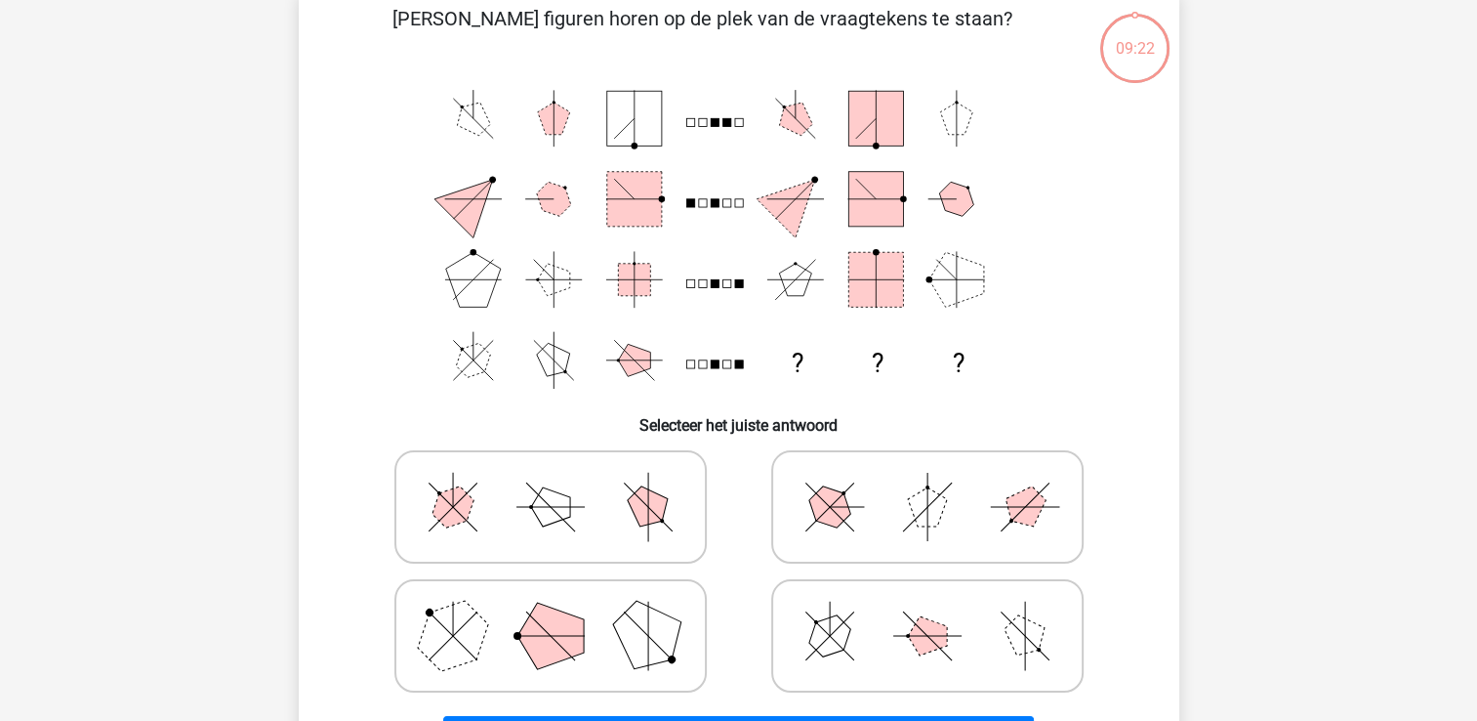
scroll to position [104, 0]
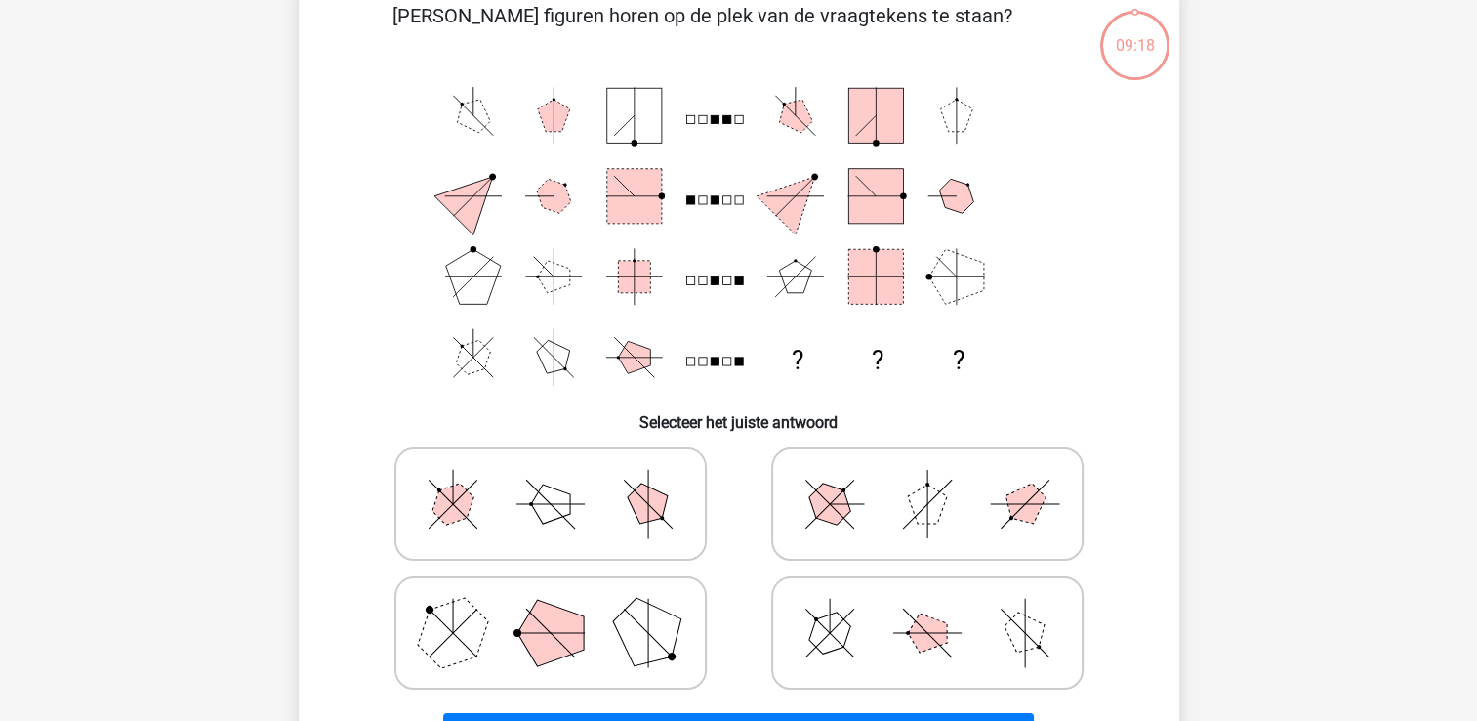
click at [584, 664] on icon at bounding box center [550, 633] width 293 height 98
click at [563, 608] on input "radio" at bounding box center [557, 602] width 13 height 13
radio input "true"
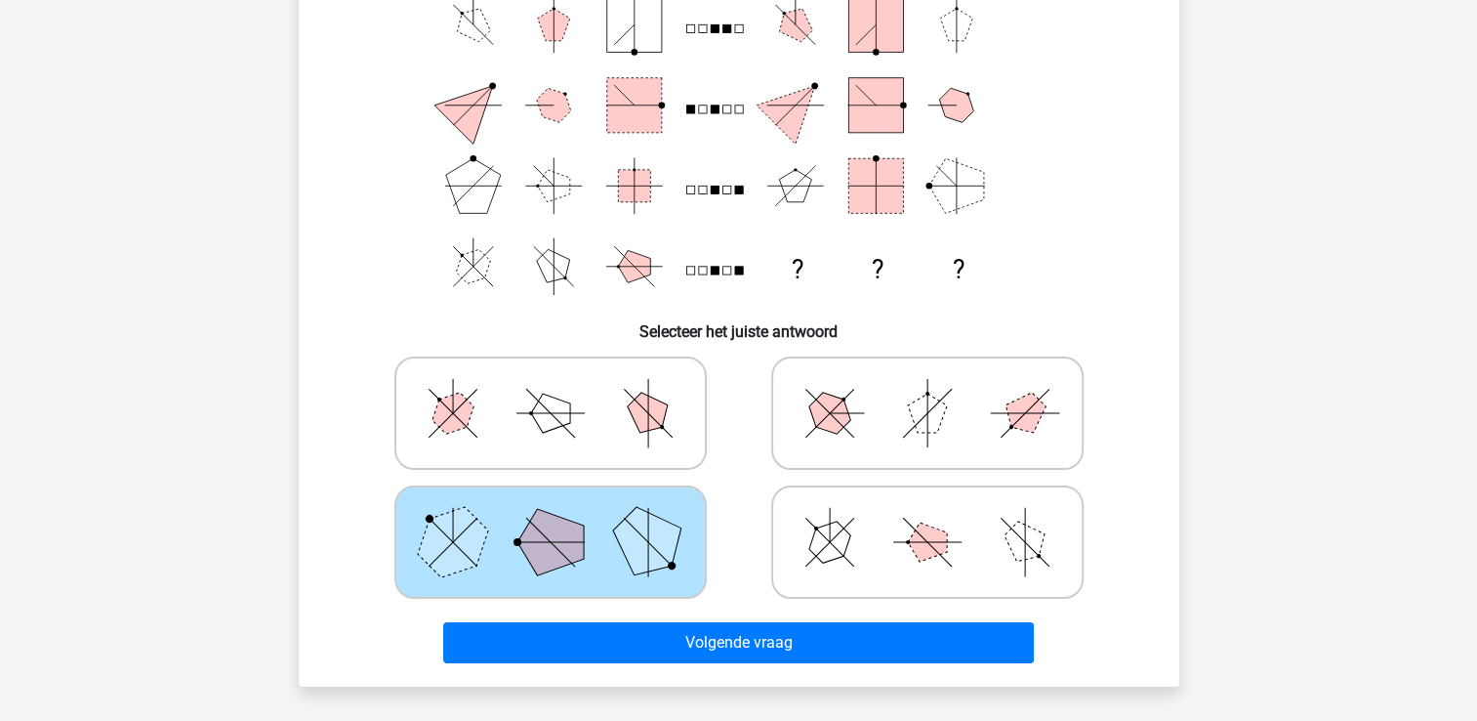
scroll to position [232, 0]
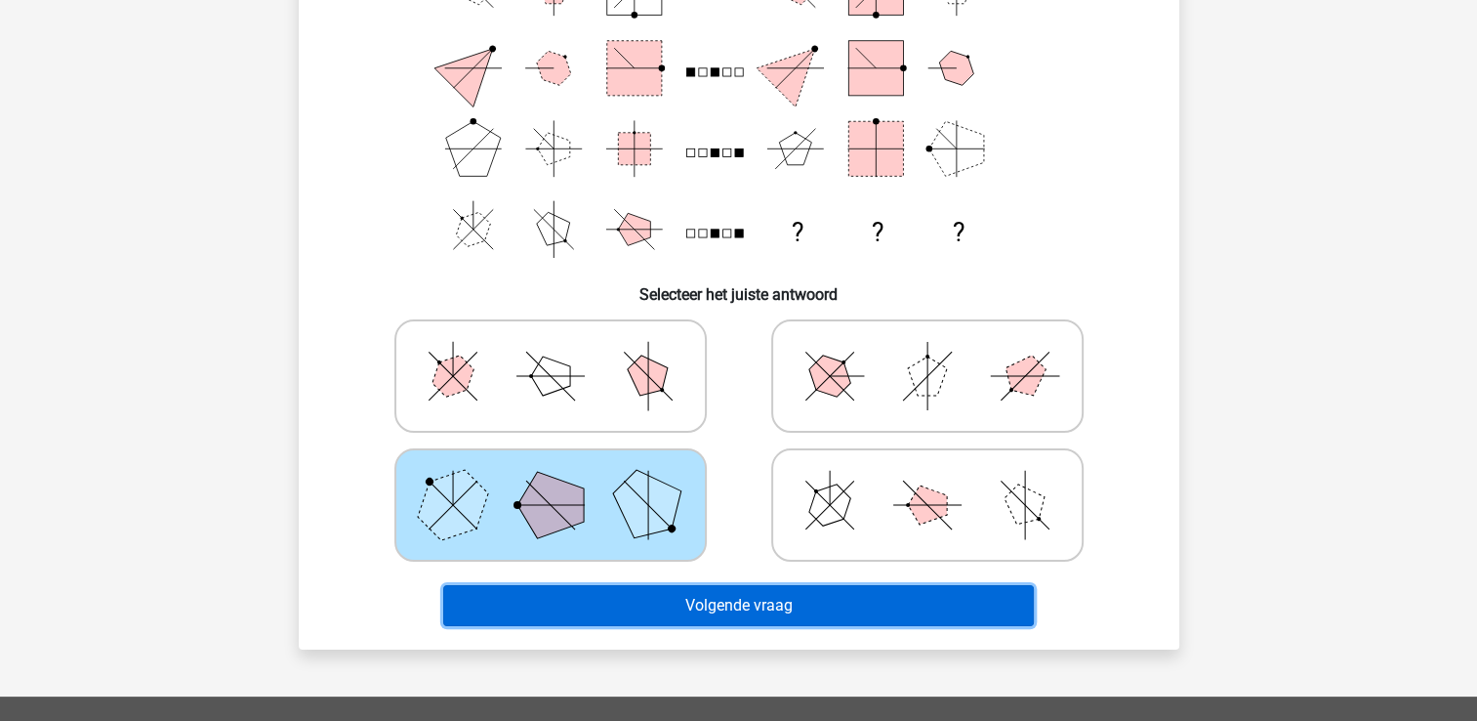
click at [816, 601] on button "Volgende vraag" at bounding box center [738, 605] width 591 height 41
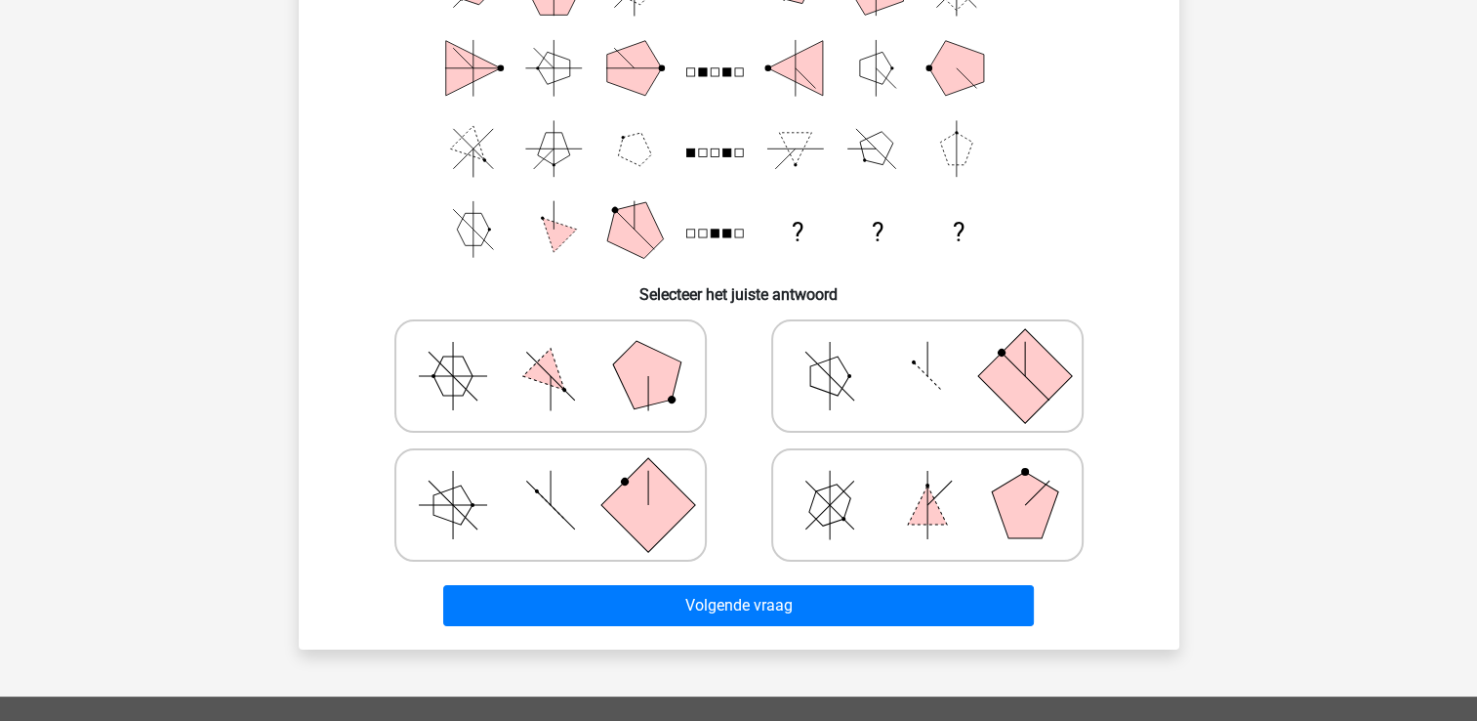
scroll to position [90, 0]
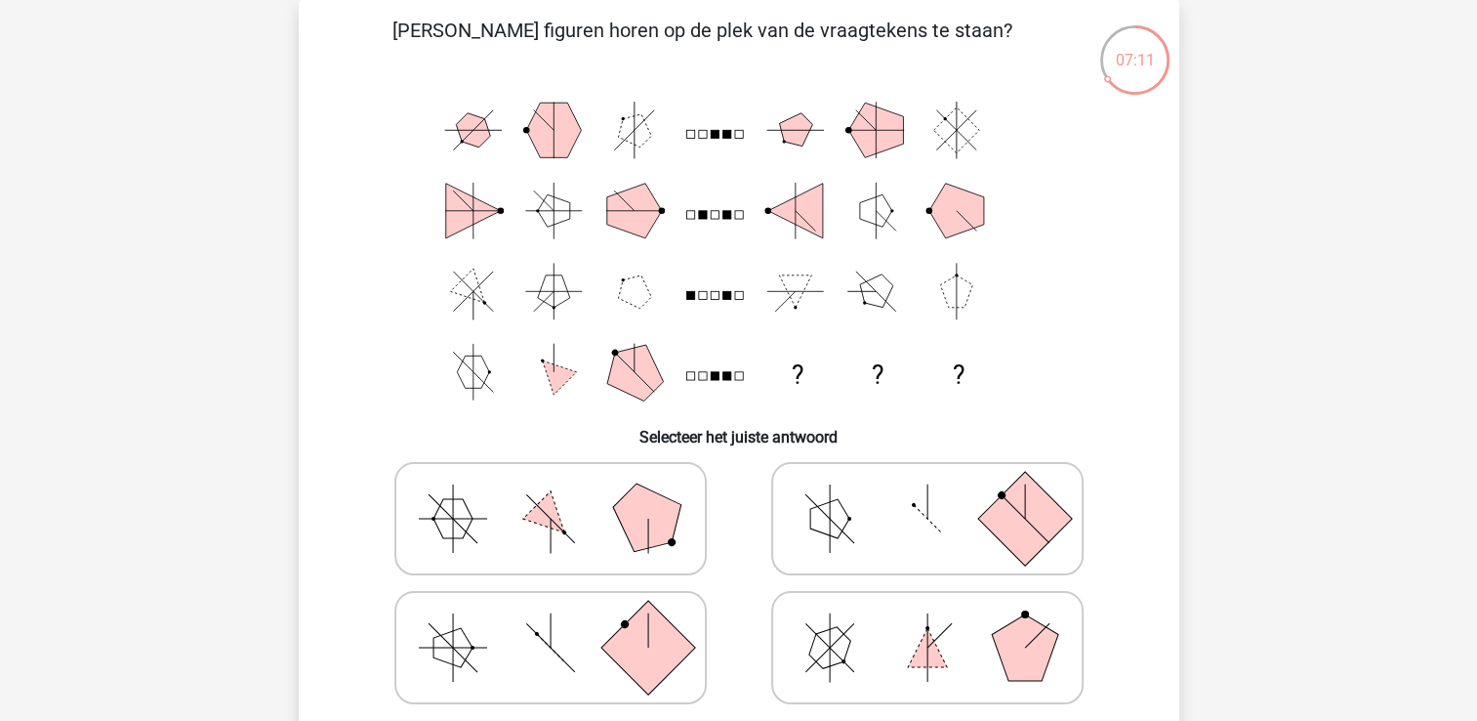
click at [625, 642] on rect at bounding box center [647, 647] width 94 height 94
click at [563, 623] on input "radio" at bounding box center [557, 616] width 13 height 13
radio input "true"
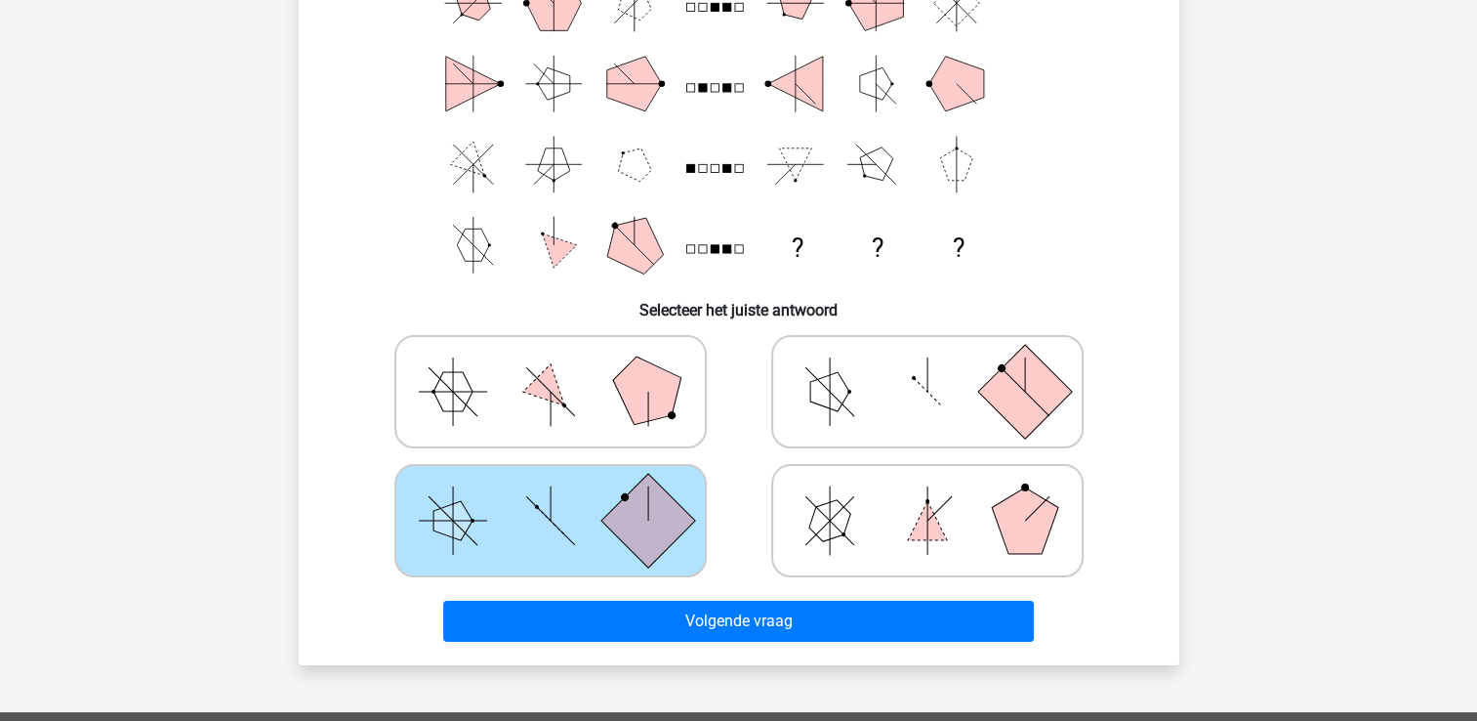
scroll to position [268, 0]
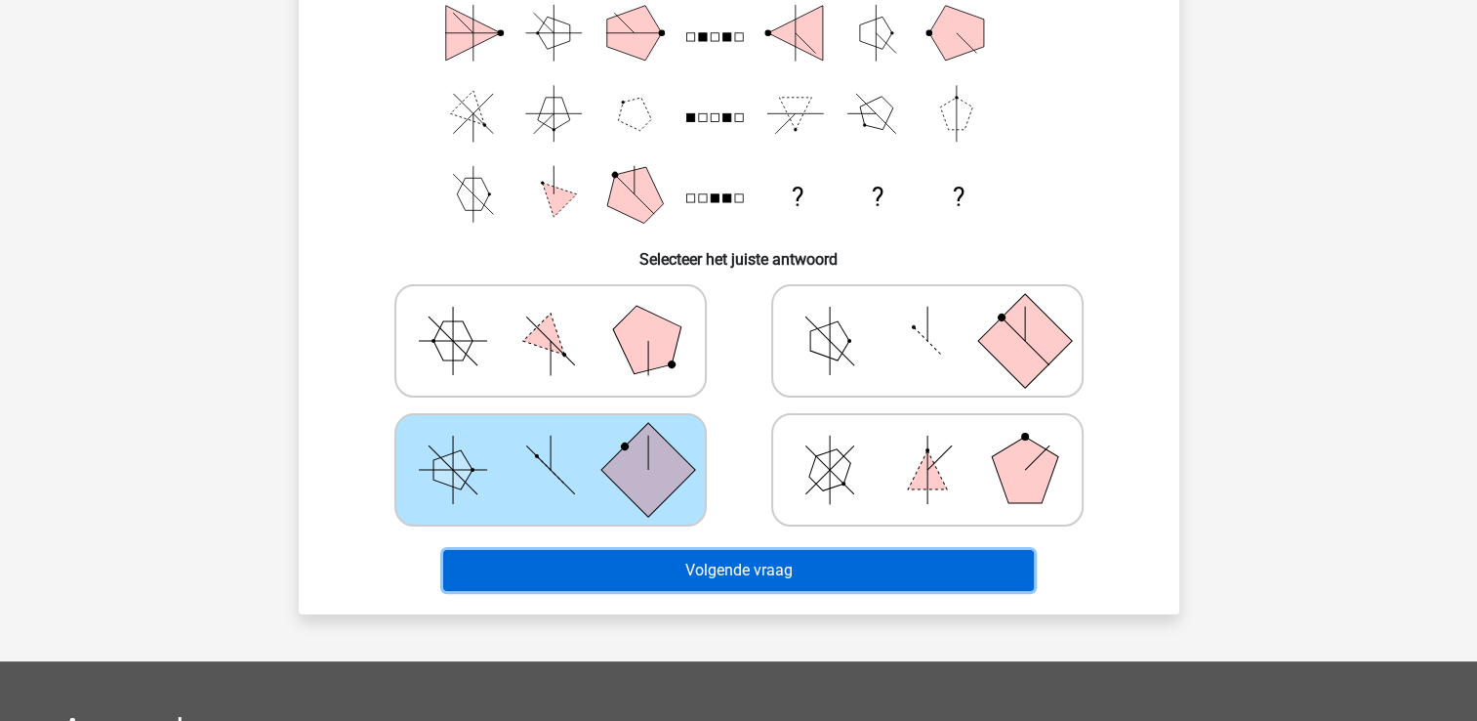
click at [788, 572] on button "Volgende vraag" at bounding box center [738, 570] width 591 height 41
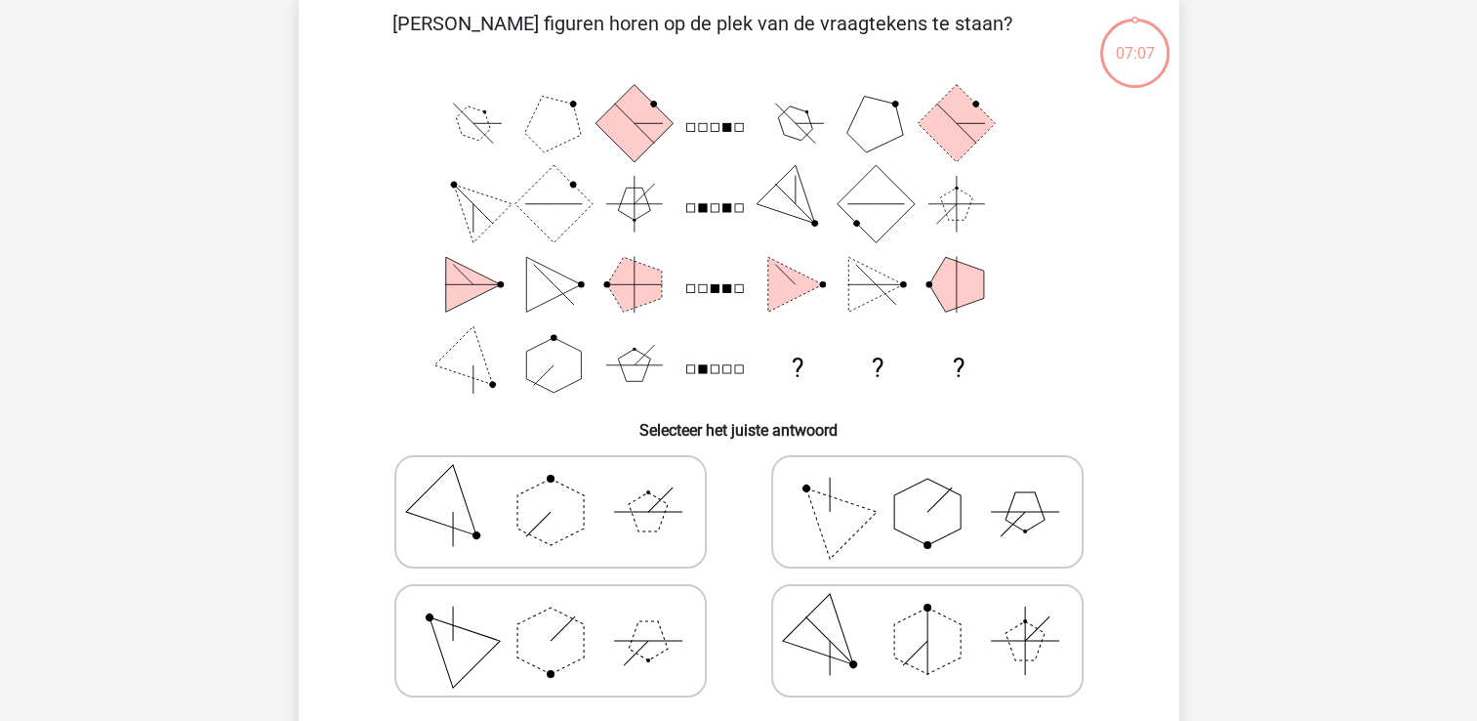
scroll to position [90, 0]
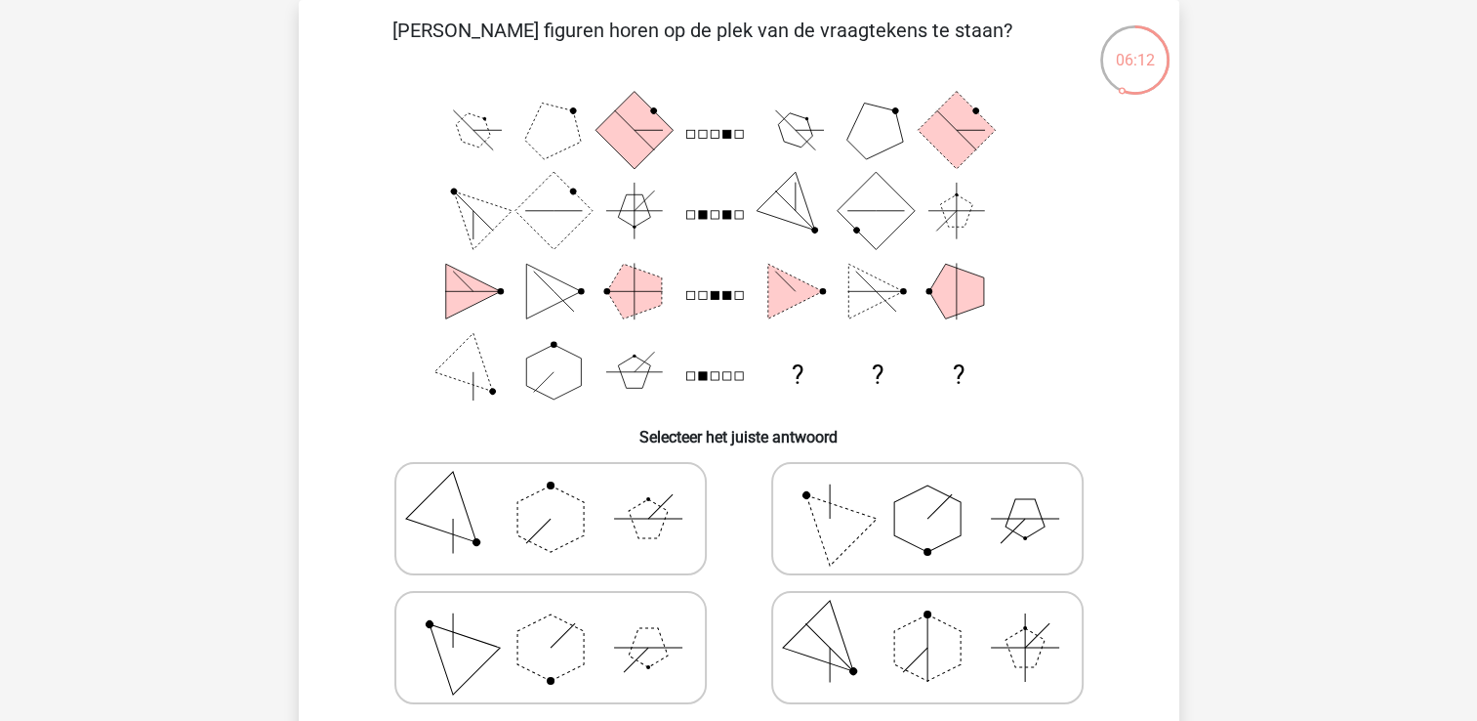
click at [933, 555] on icon at bounding box center [927, 519] width 293 height 98
click at [933, 494] on input "radio" at bounding box center [934, 487] width 13 height 13
radio input "true"
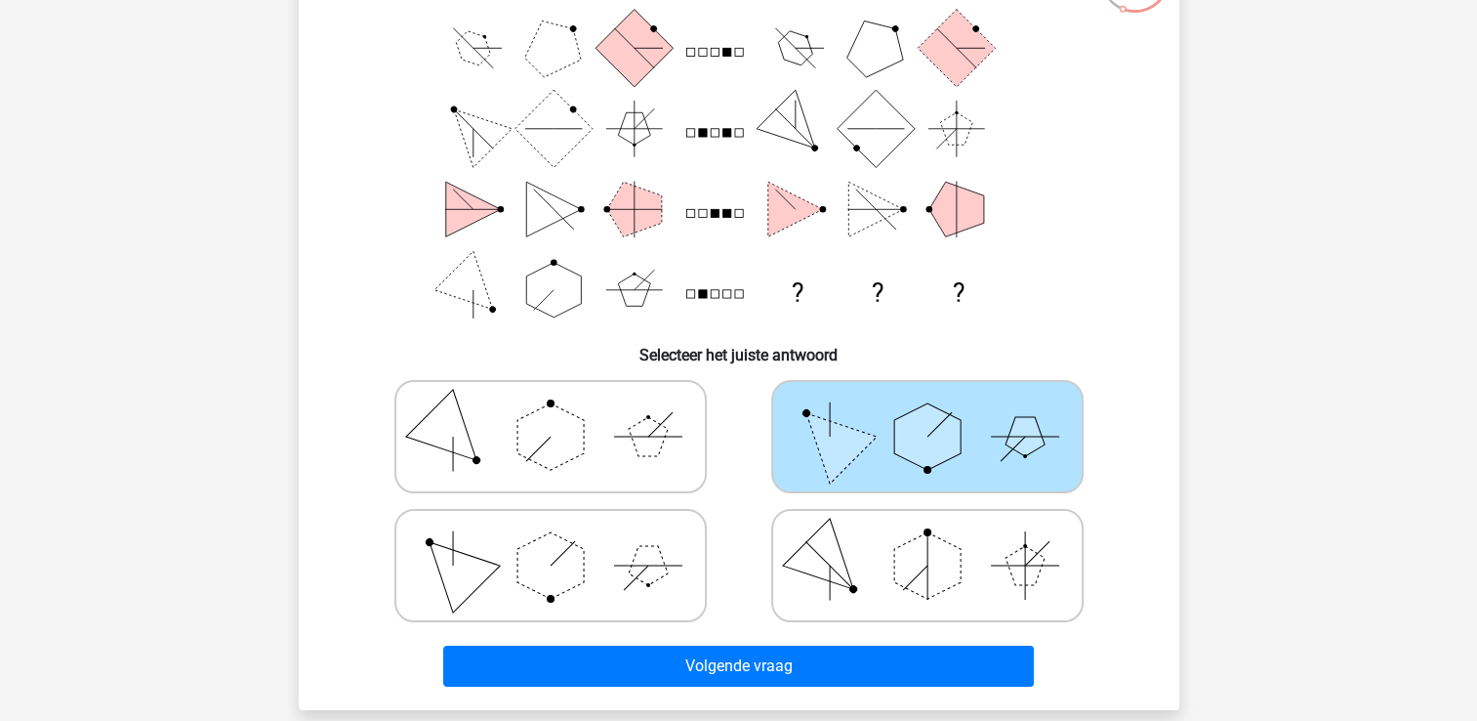
scroll to position [207, 0]
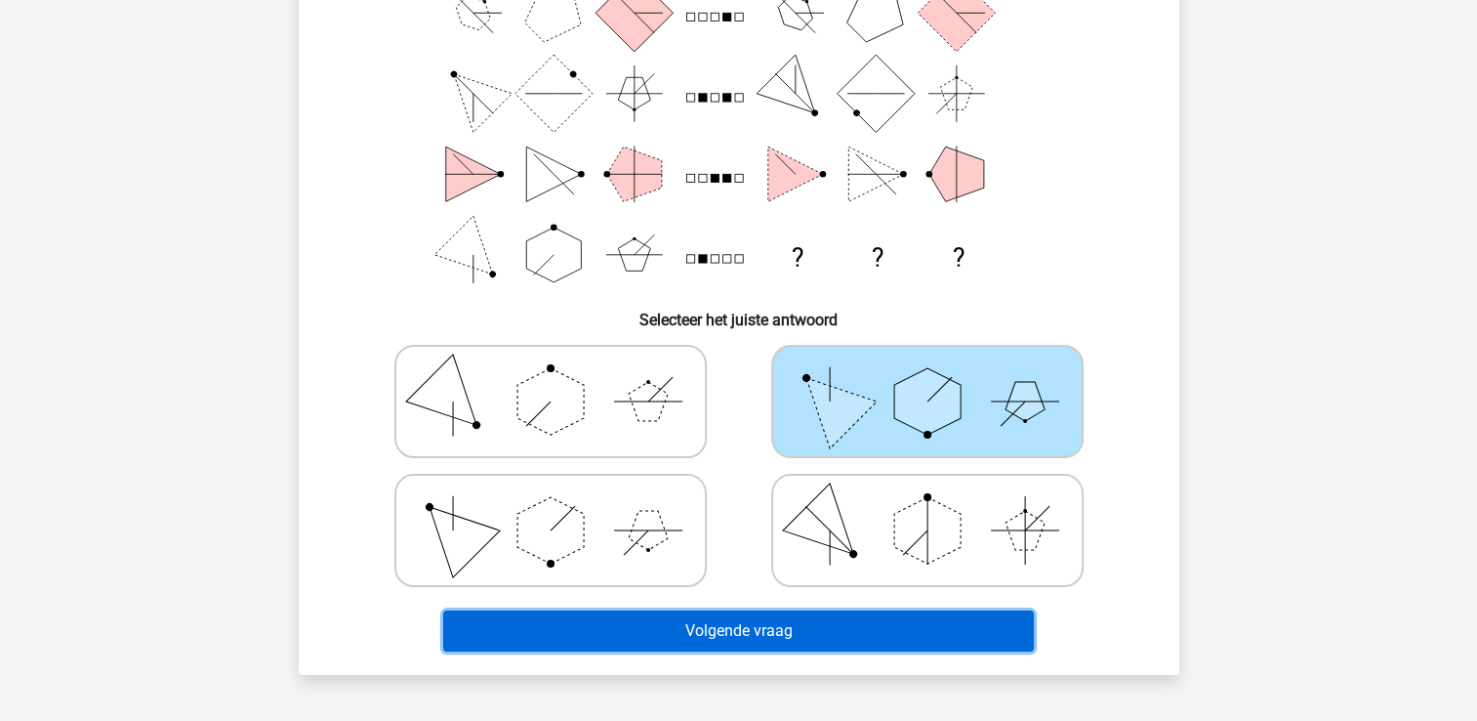
click at [800, 626] on button "Volgende vraag" at bounding box center [738, 630] width 591 height 41
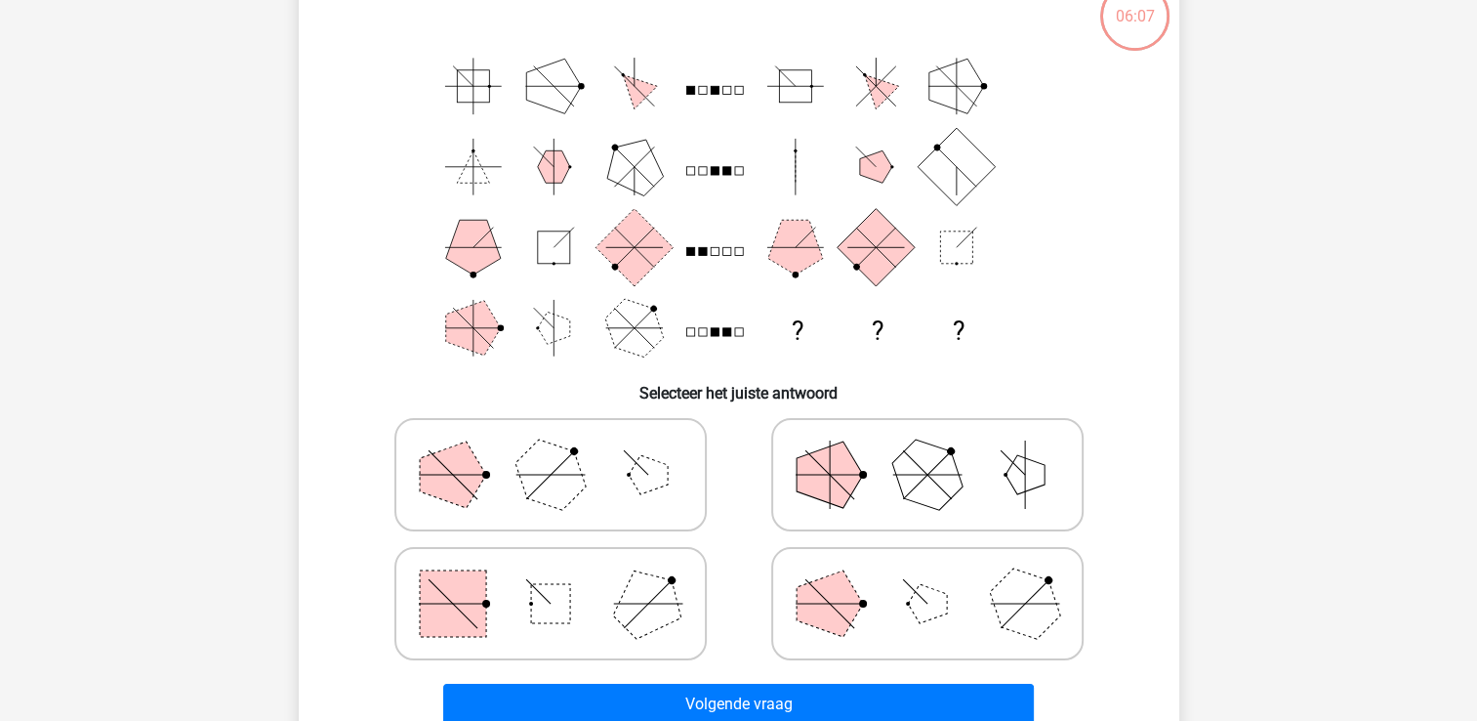
scroll to position [90, 0]
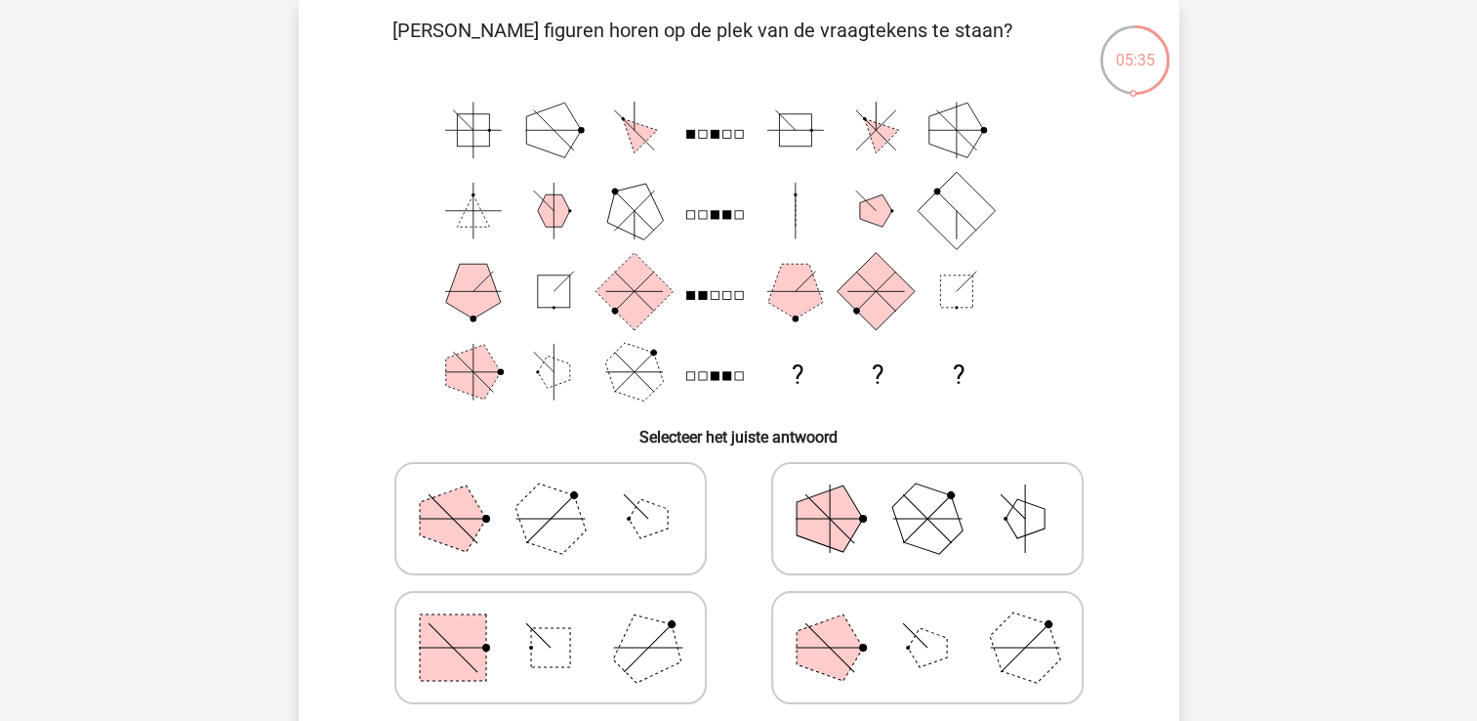
click at [514, 673] on icon at bounding box center [550, 648] width 293 height 98
click at [551, 623] on input "radio" at bounding box center [557, 616] width 13 height 13
radio input "true"
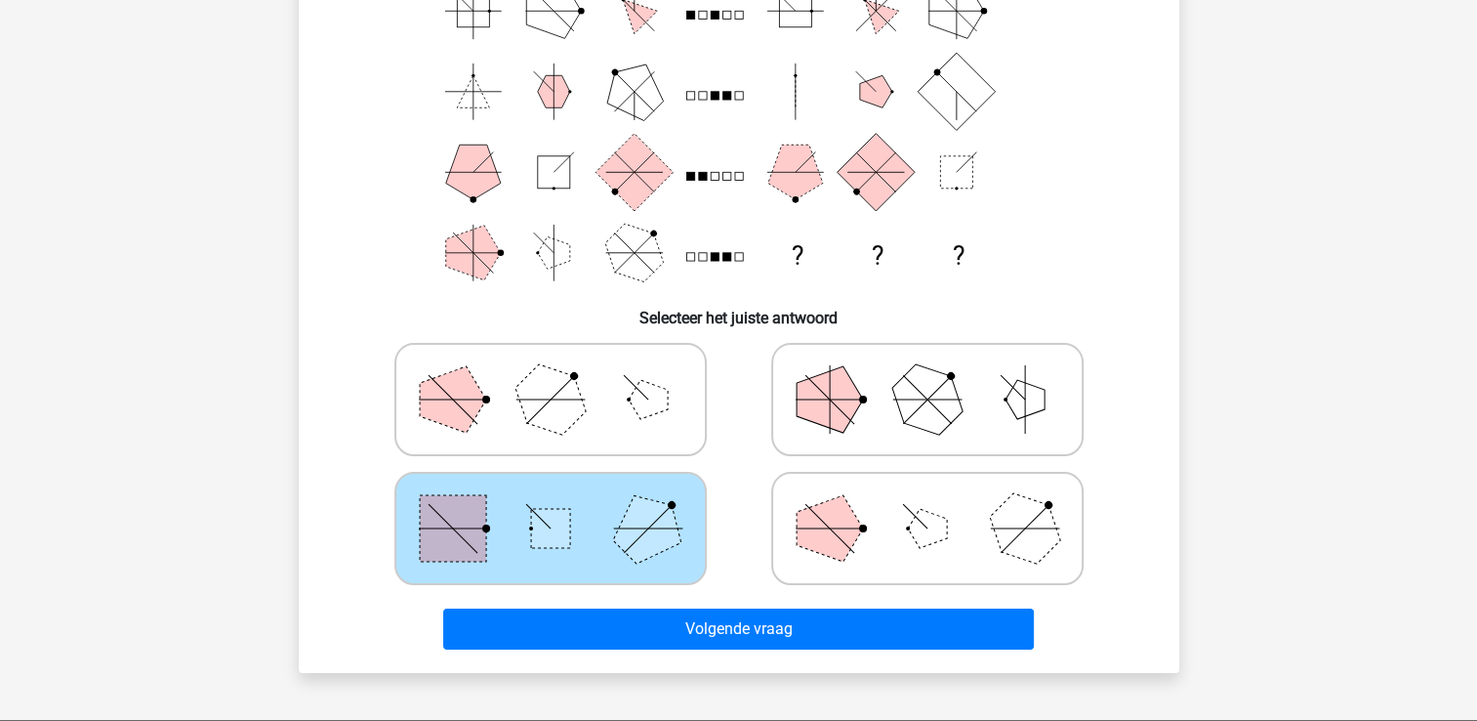
scroll to position [211, 0]
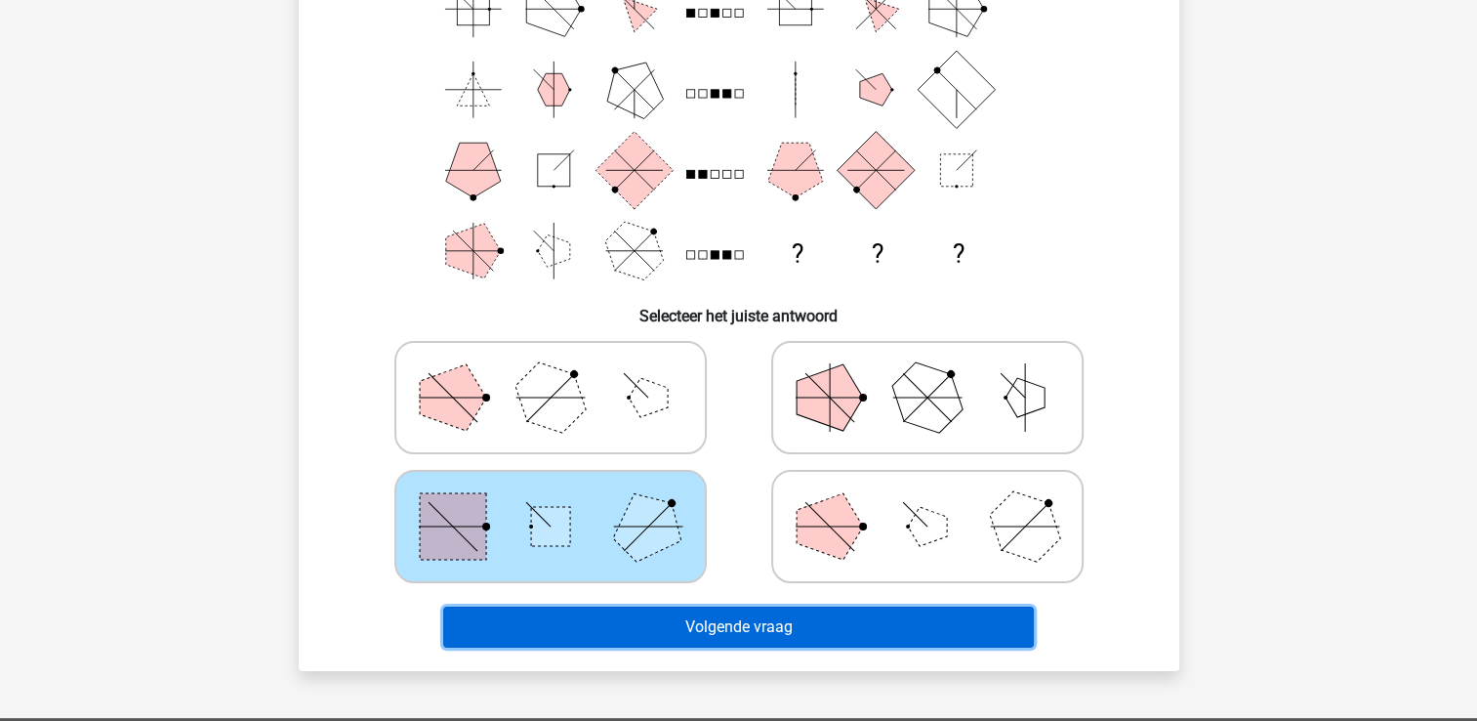
click at [819, 628] on button "Volgende vraag" at bounding box center [738, 626] width 591 height 41
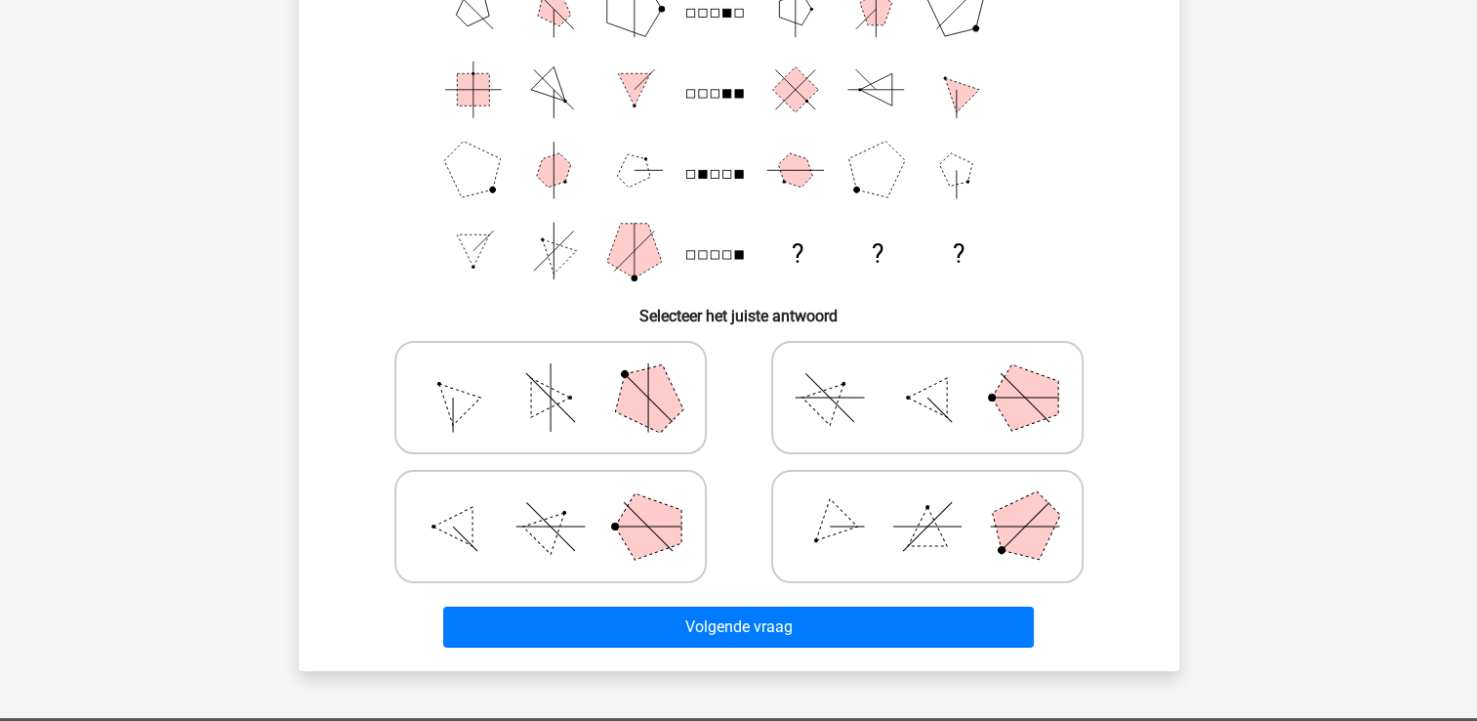
scroll to position [90, 0]
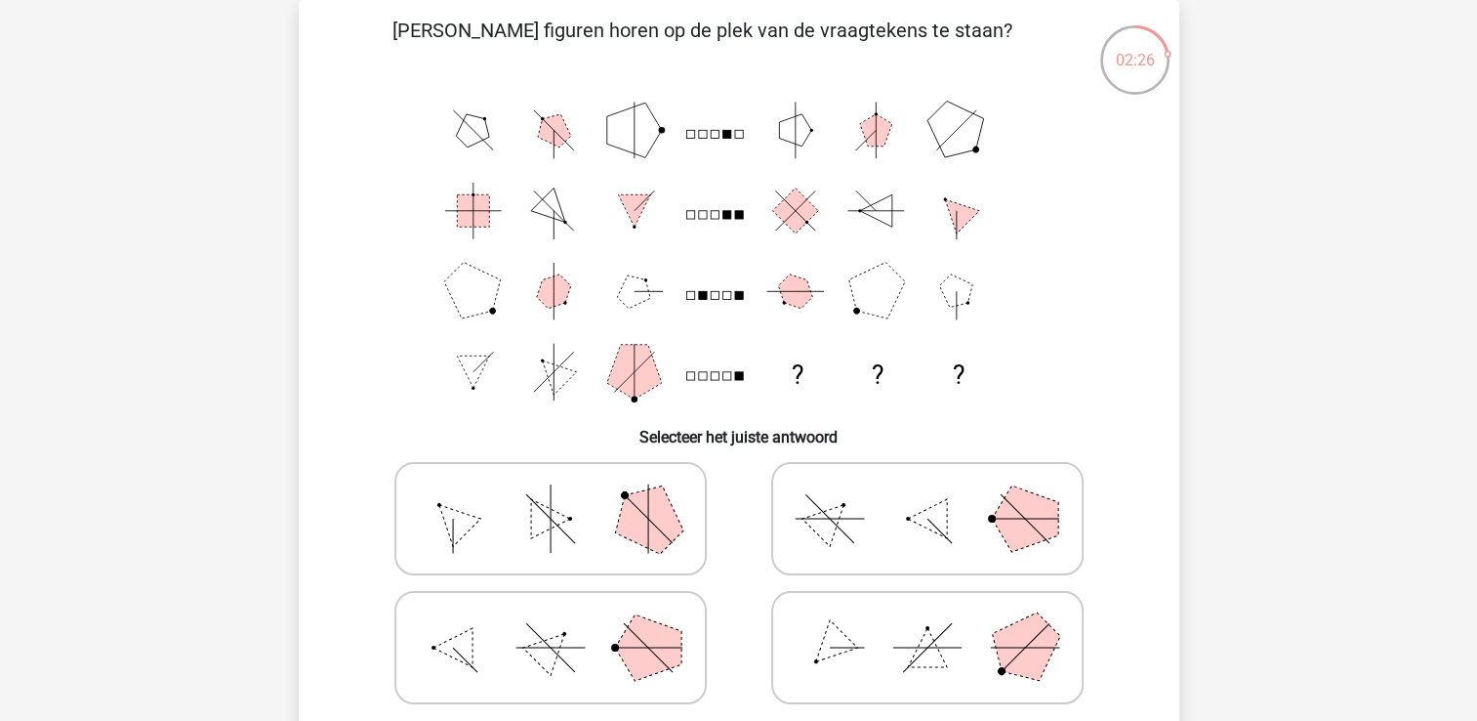
click at [944, 664] on polygon at bounding box center [927, 647] width 39 height 39
click at [940, 623] on input "radio" at bounding box center [934, 616] width 13 height 13
radio input "true"
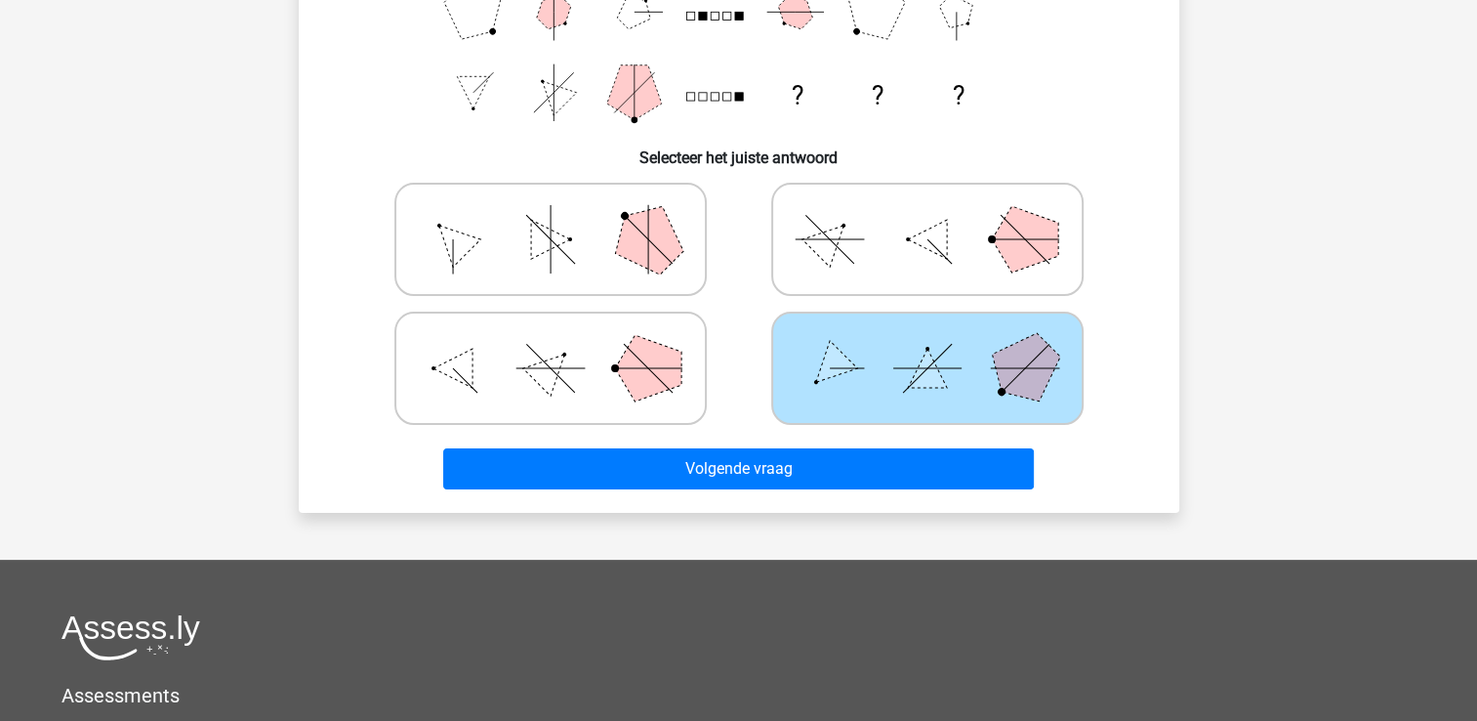
scroll to position [377, 0]
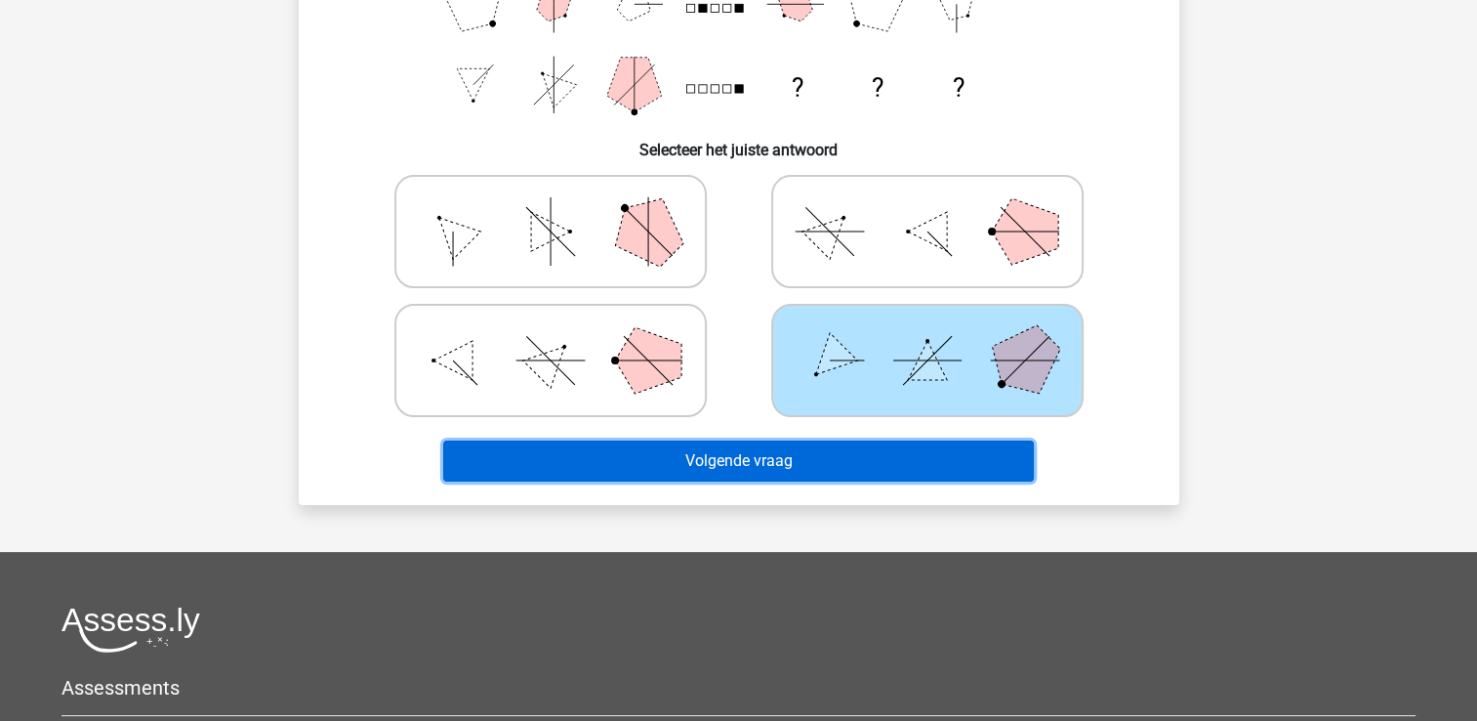
click at [835, 452] on button "Volgende vraag" at bounding box center [738, 460] width 591 height 41
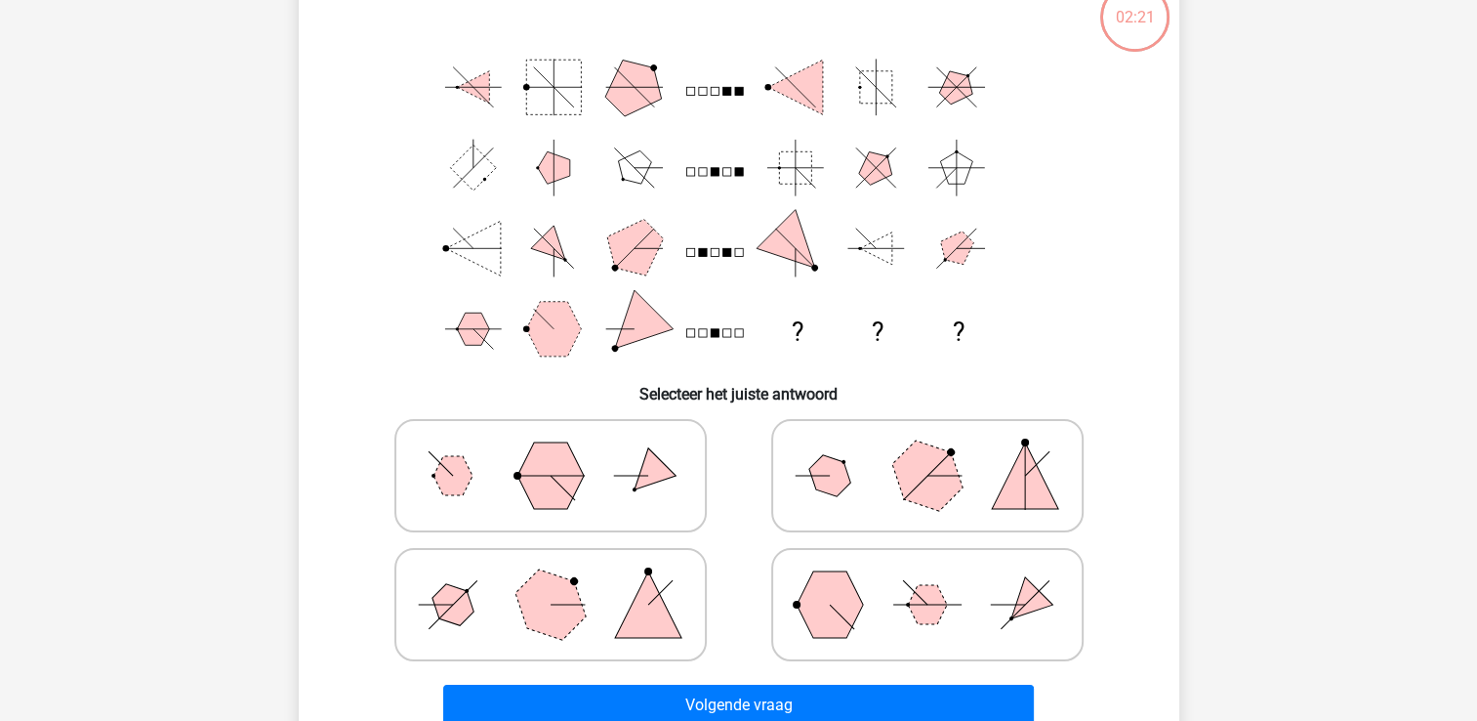
scroll to position [90, 0]
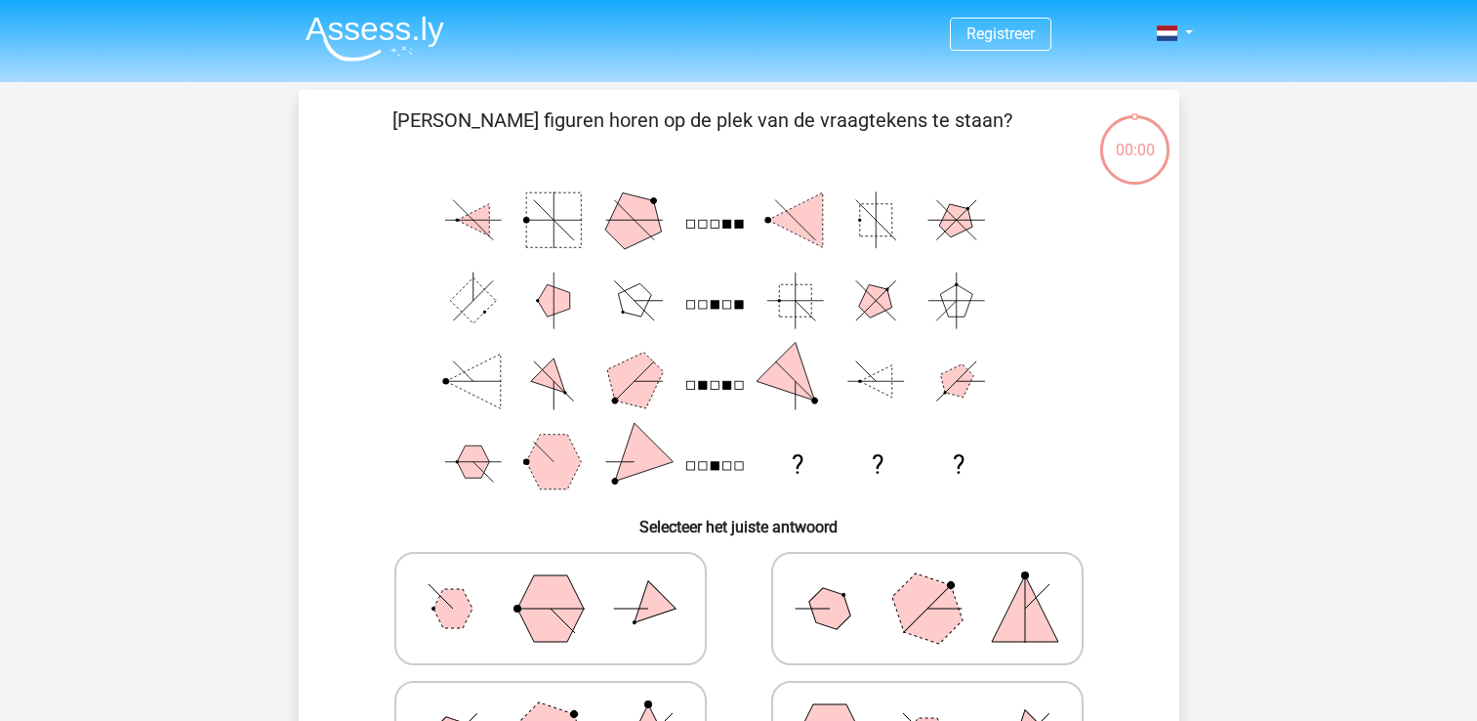
scroll to position [90, 0]
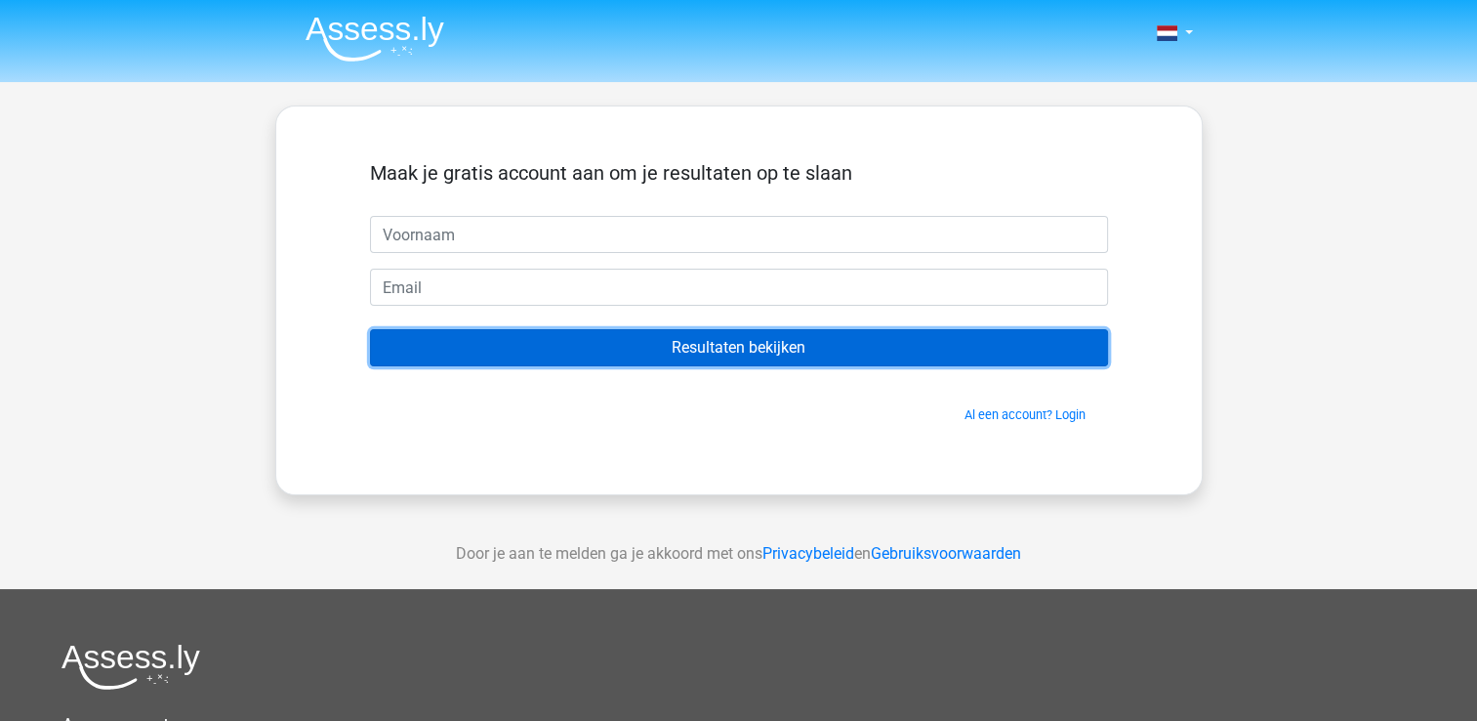
click at [793, 338] on input "Resultaten bekijken" at bounding box center [739, 347] width 738 height 37
